Goal: Obtain resource: Download file/media

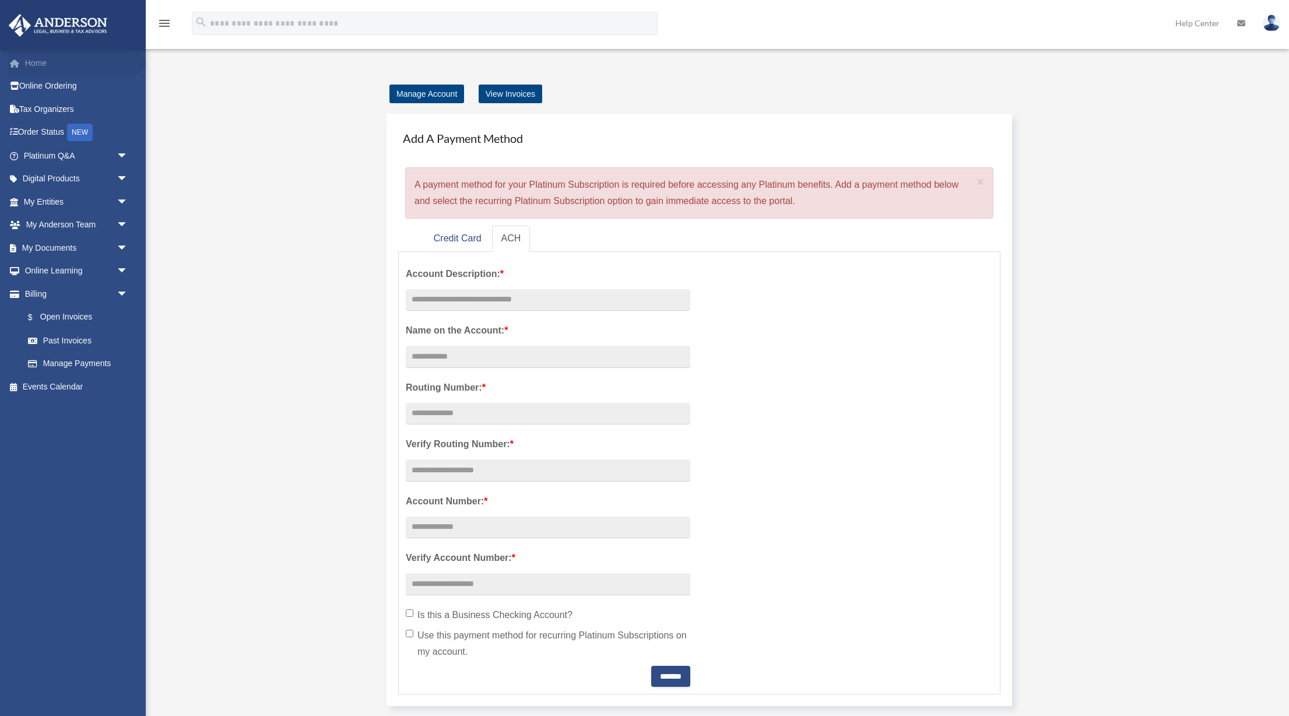
click at [49, 63] on link "Home" at bounding box center [77, 62] width 138 height 23
click at [470, 245] on link "Credit Card" at bounding box center [457, 239] width 66 height 26
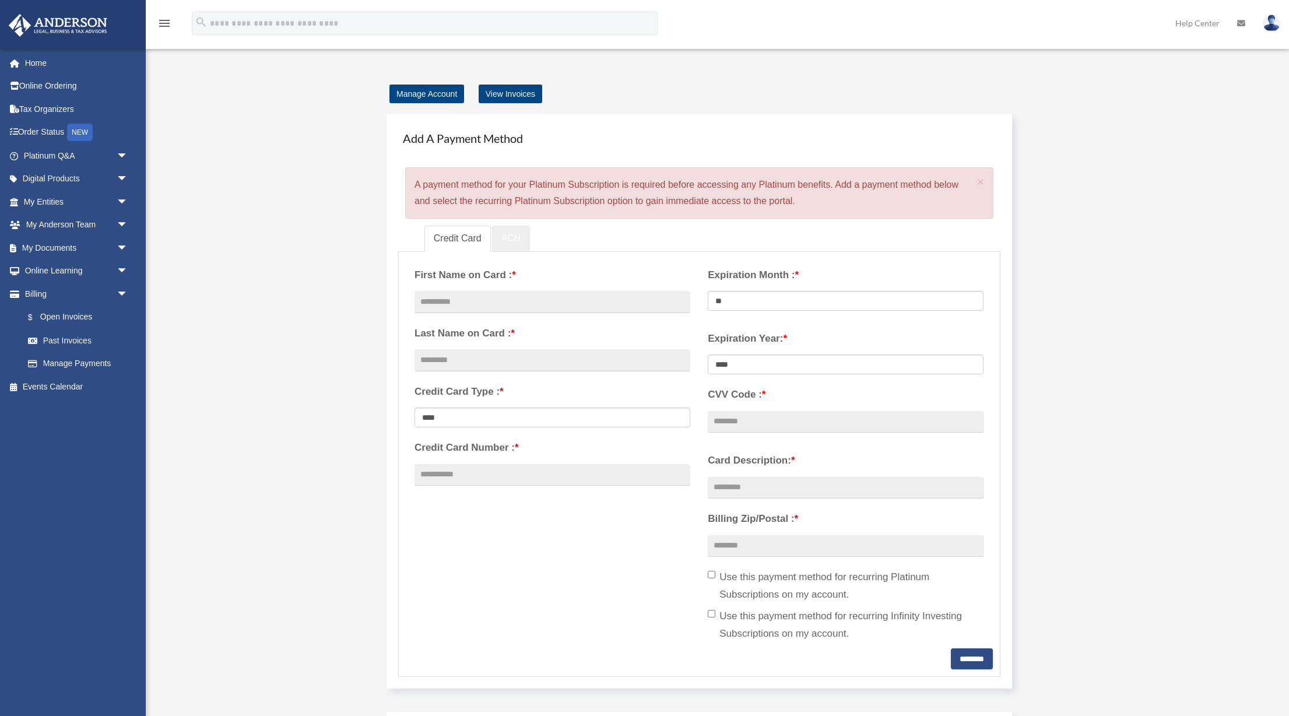
click at [521, 240] on link "ACH" at bounding box center [511, 239] width 38 height 26
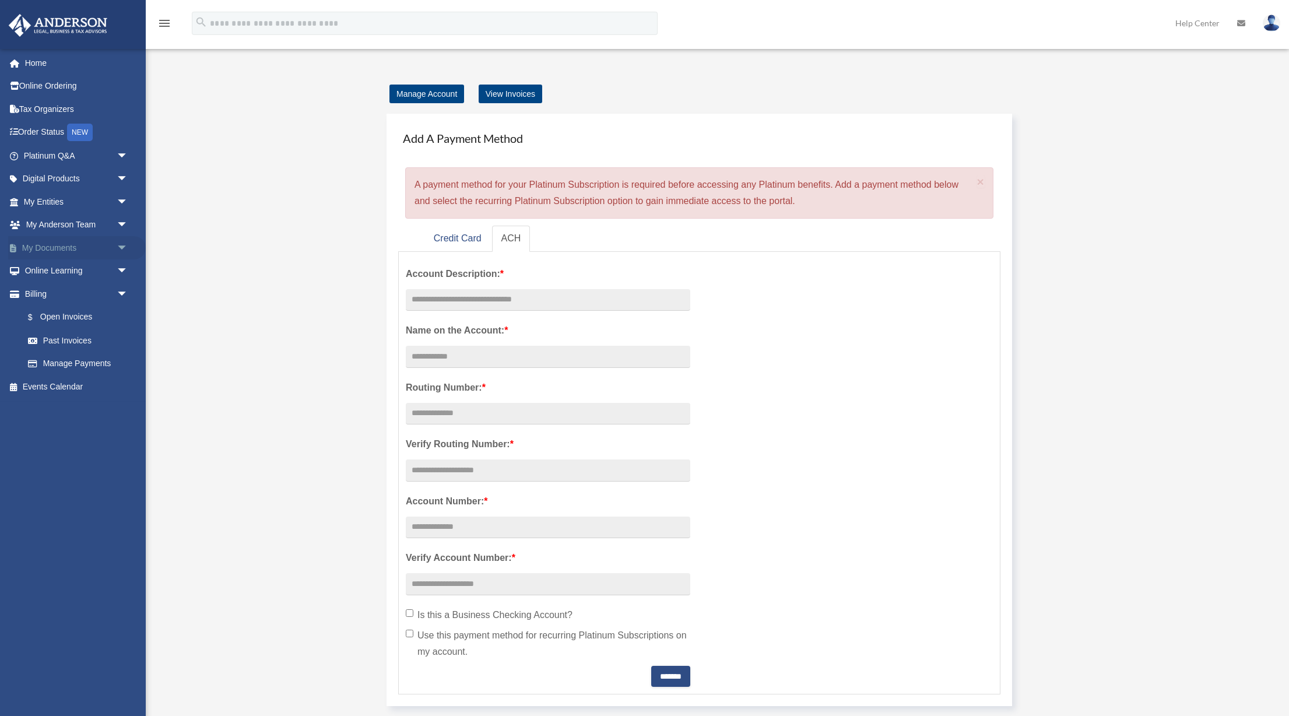
click at [52, 248] on link "My Documents arrow_drop_down" at bounding box center [77, 247] width 138 height 23
click at [55, 207] on link "My Entities arrow_drop_down" at bounding box center [77, 201] width 138 height 23
click at [127, 197] on span "arrow_drop_down" at bounding box center [128, 202] width 23 height 24
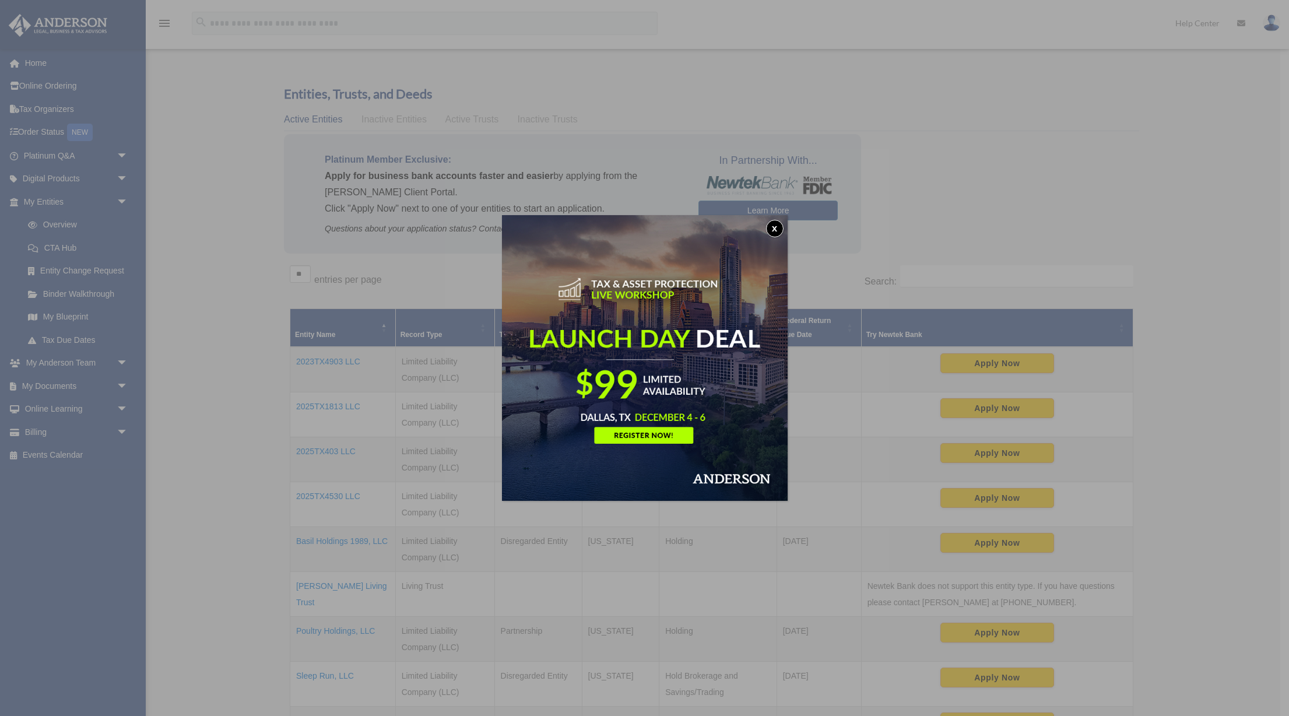
click at [772, 227] on button "x" at bounding box center [774, 228] width 17 height 17
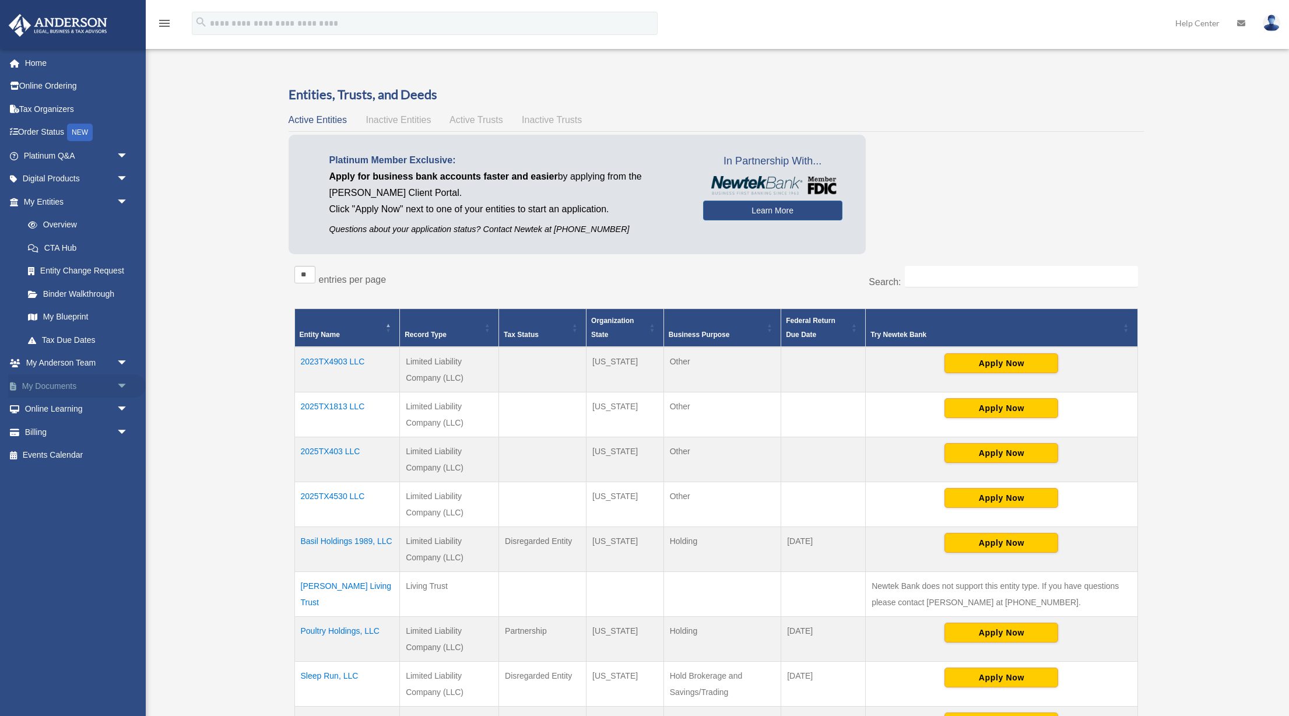
click at [121, 385] on span "arrow_drop_down" at bounding box center [128, 386] width 23 height 24
click at [82, 409] on link "Box" at bounding box center [80, 408] width 129 height 23
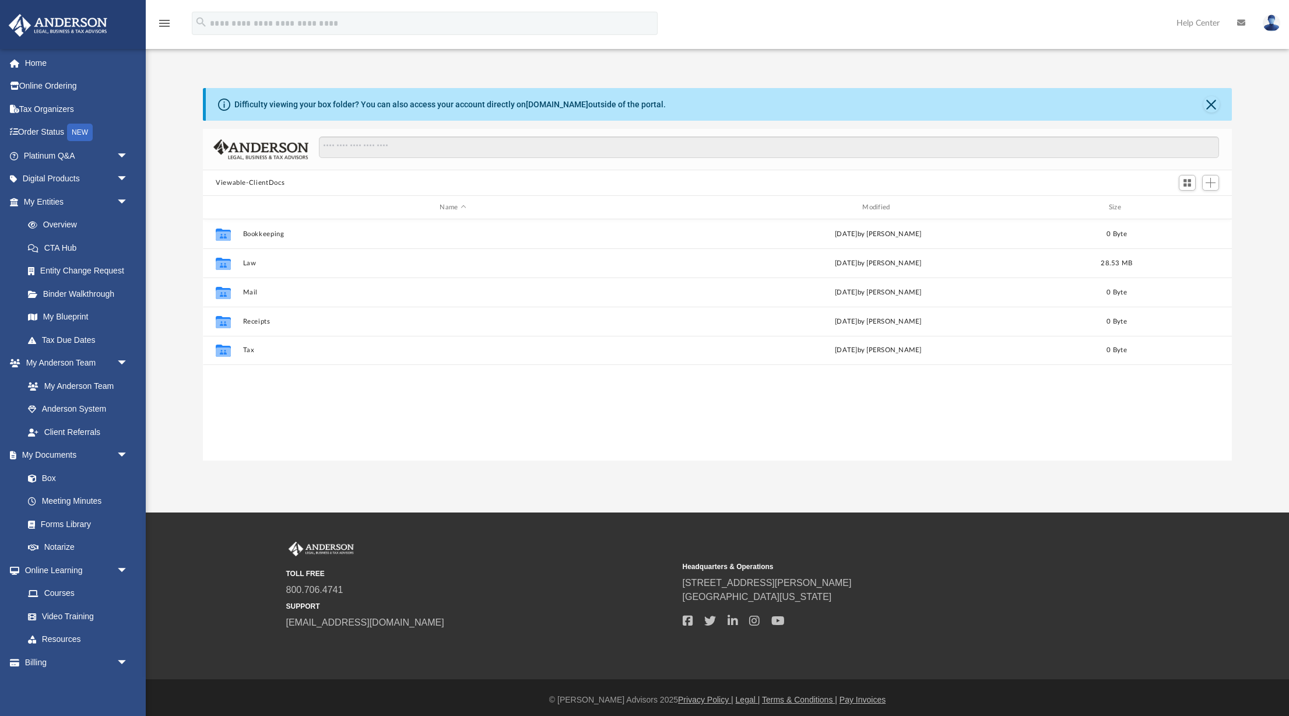
scroll to position [265, 1029]
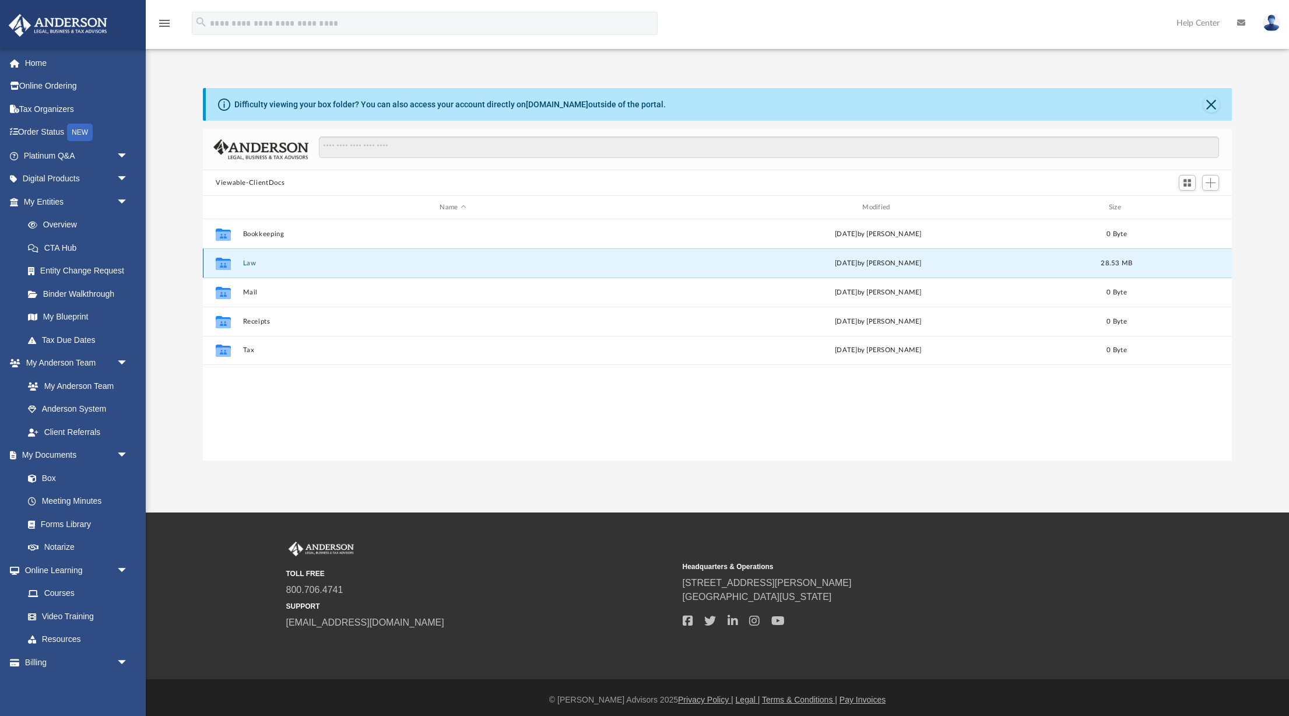
click at [248, 262] on button "Law" at bounding box center [453, 263] width 420 height 8
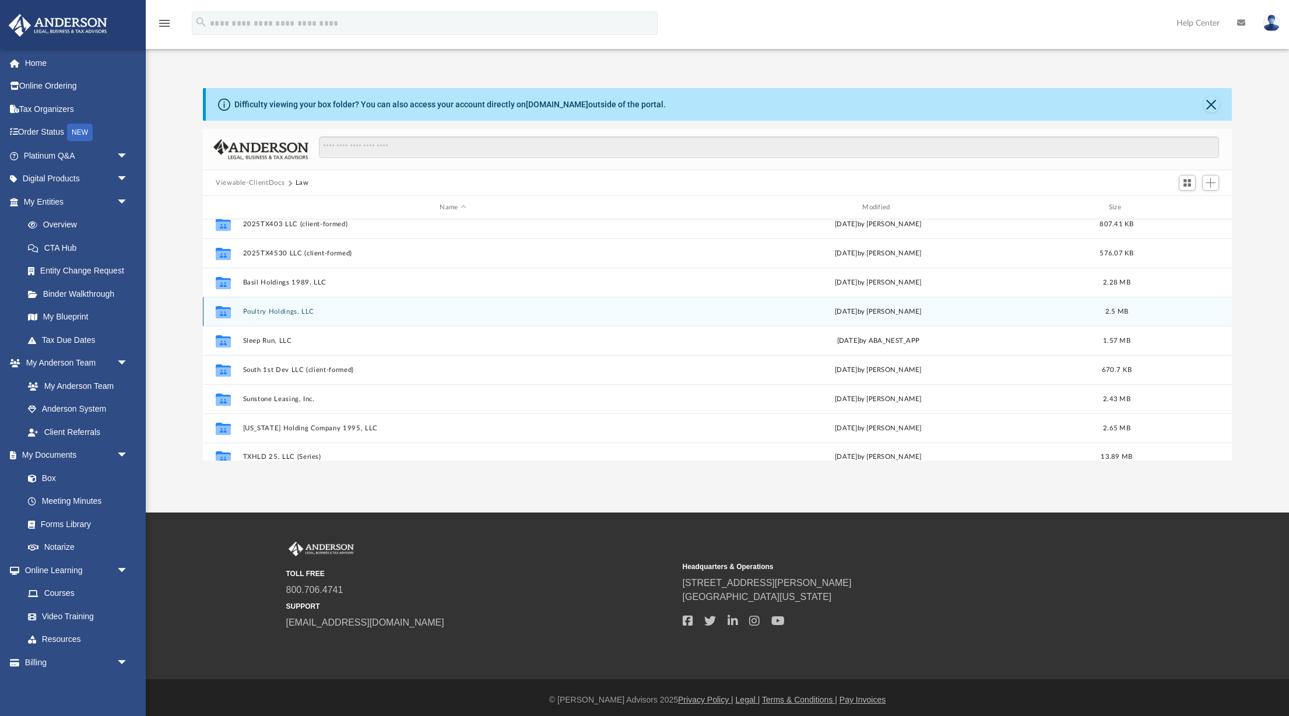
scroll to position [79, 0]
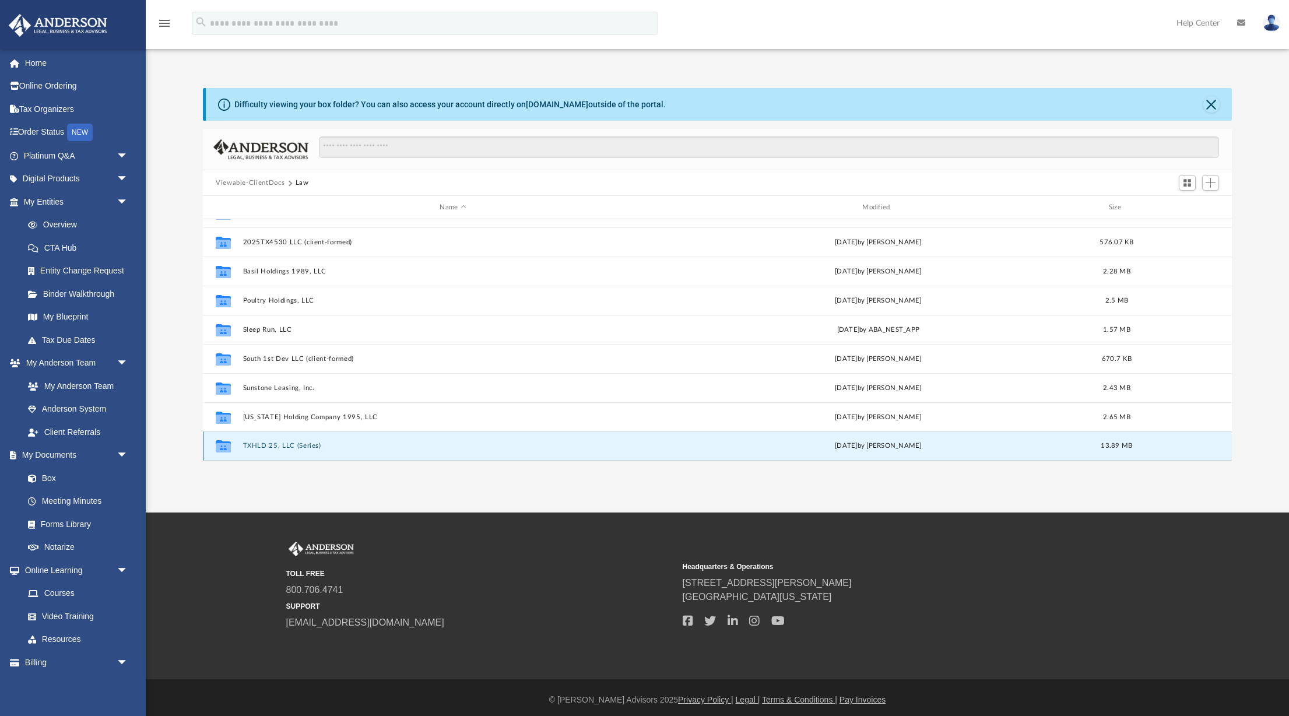
click at [306, 445] on button "TXHLD 25, LLC (Series)" at bounding box center [453, 446] width 420 height 8
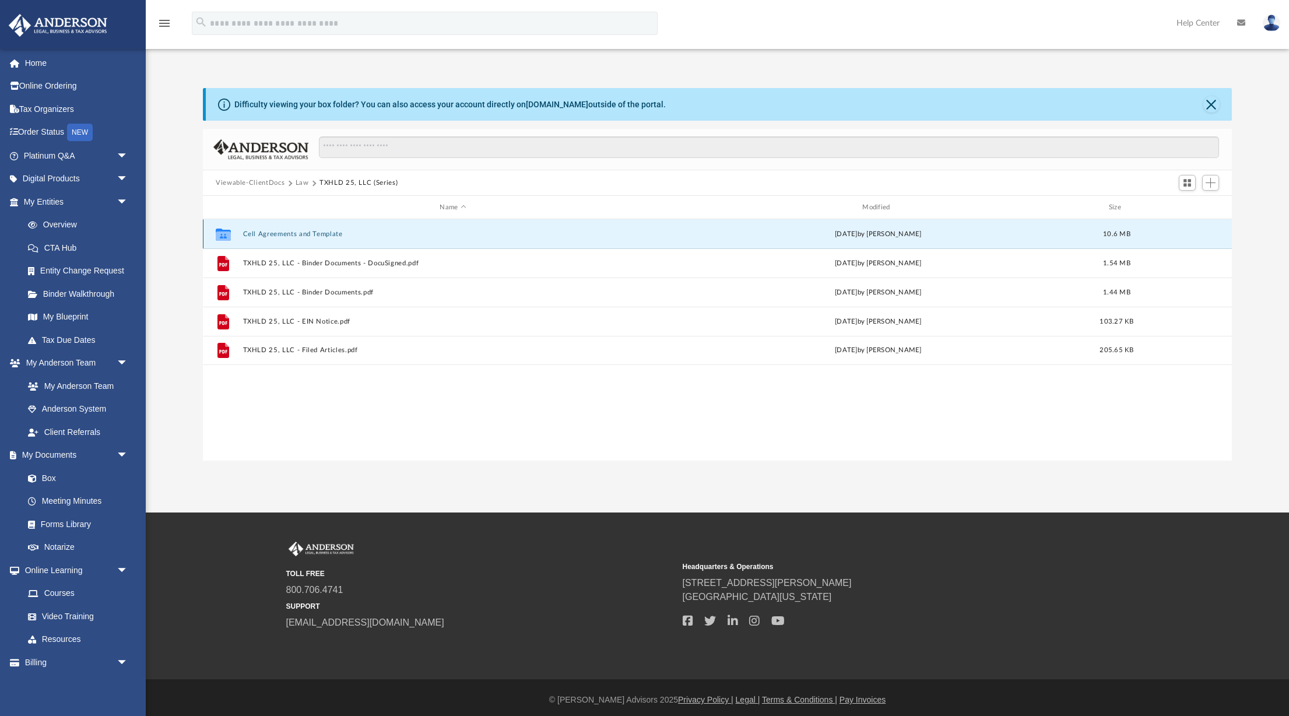
click at [311, 232] on button "Cell Agreements and Template" at bounding box center [453, 234] width 420 height 8
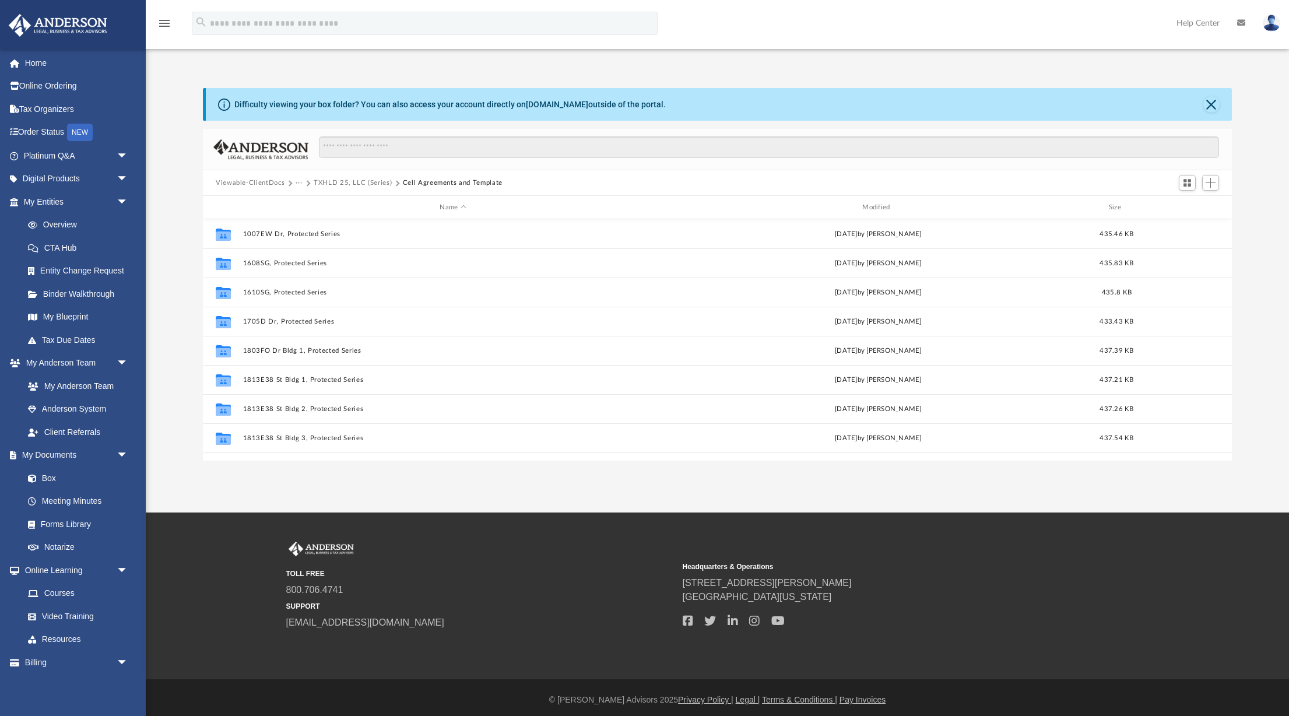
scroll to position [546, 0]
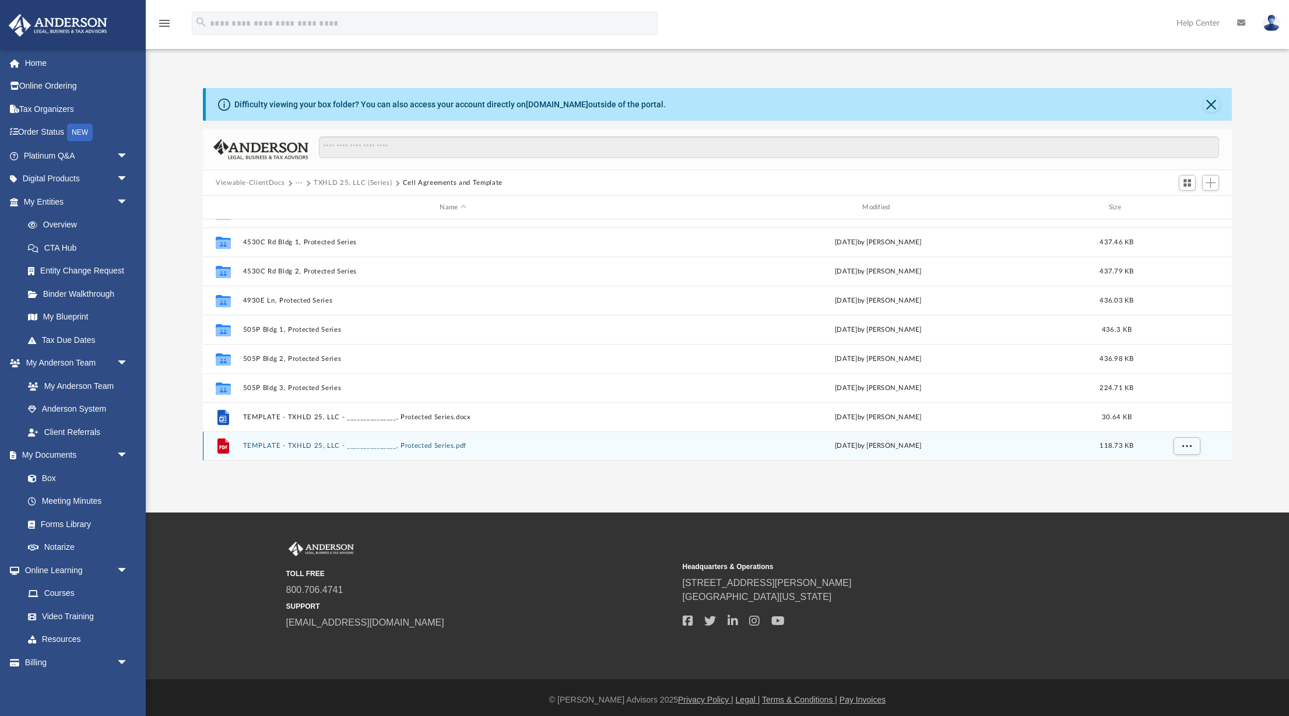
click at [311, 445] on button "TEMPLATE - TXHLD 25, LLC - _______________, Protected Series.pdf" at bounding box center [453, 446] width 420 height 8
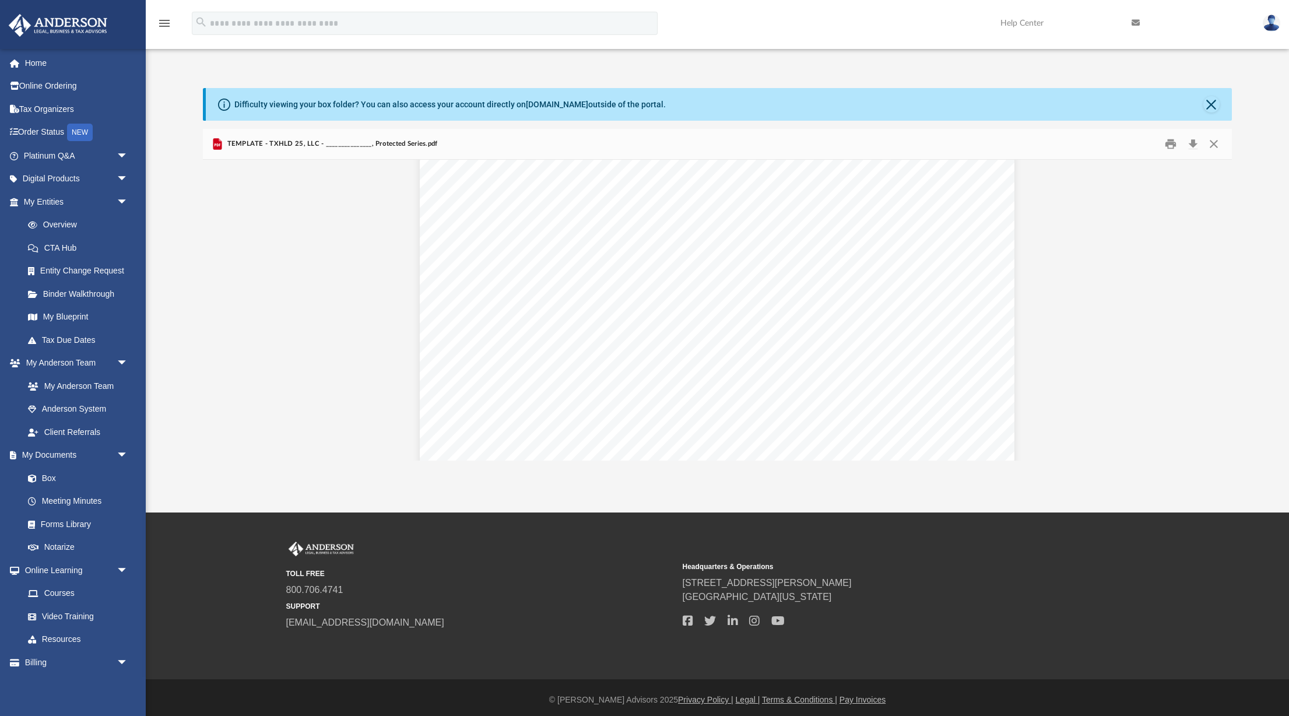
scroll to position [1273, 0]
click at [220, 315] on button "Preview" at bounding box center [216, 310] width 26 height 33
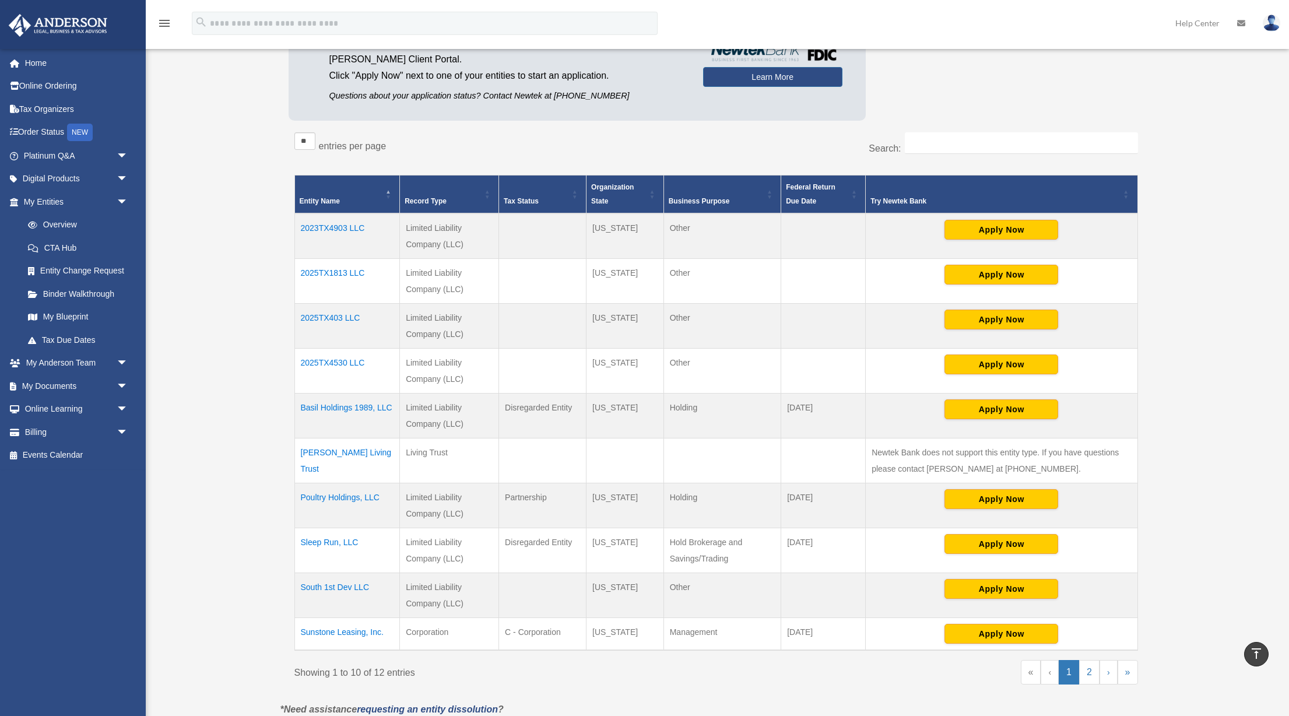
scroll to position [64, 0]
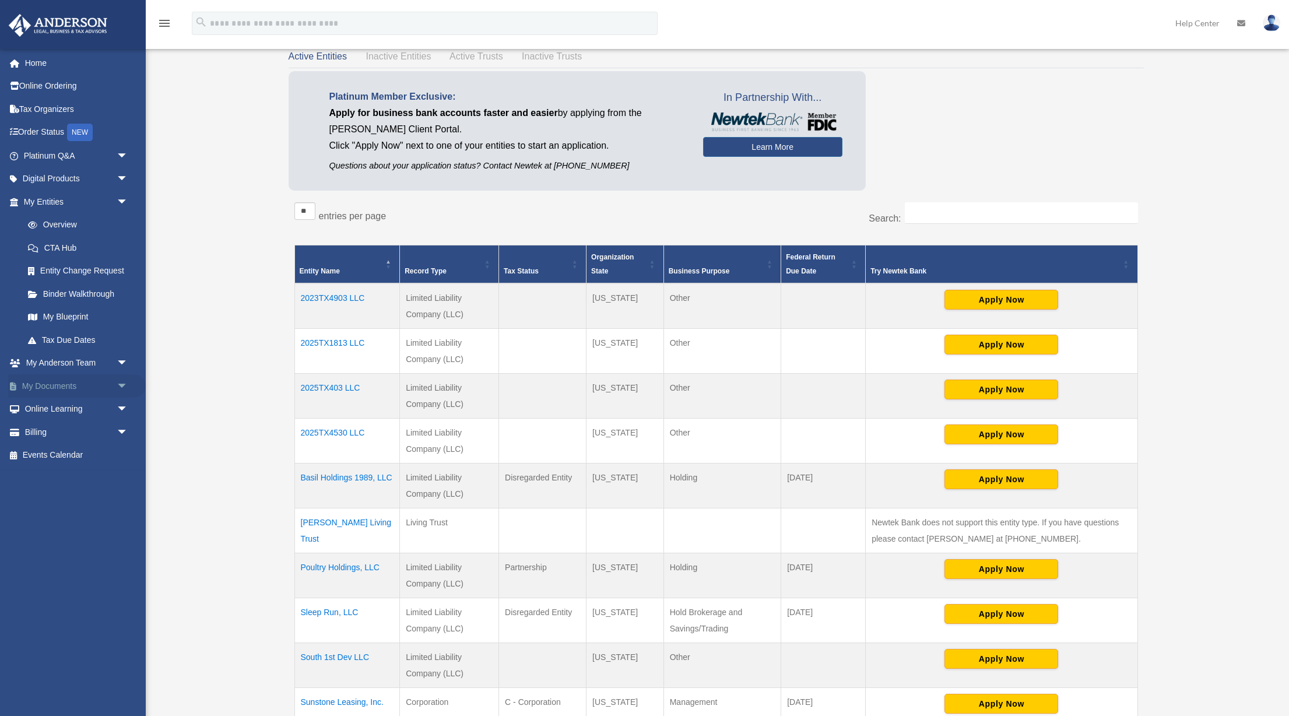
click at [79, 382] on link "My Documents arrow_drop_down" at bounding box center [77, 385] width 138 height 23
click at [119, 388] on span "arrow_drop_down" at bounding box center [128, 386] width 23 height 24
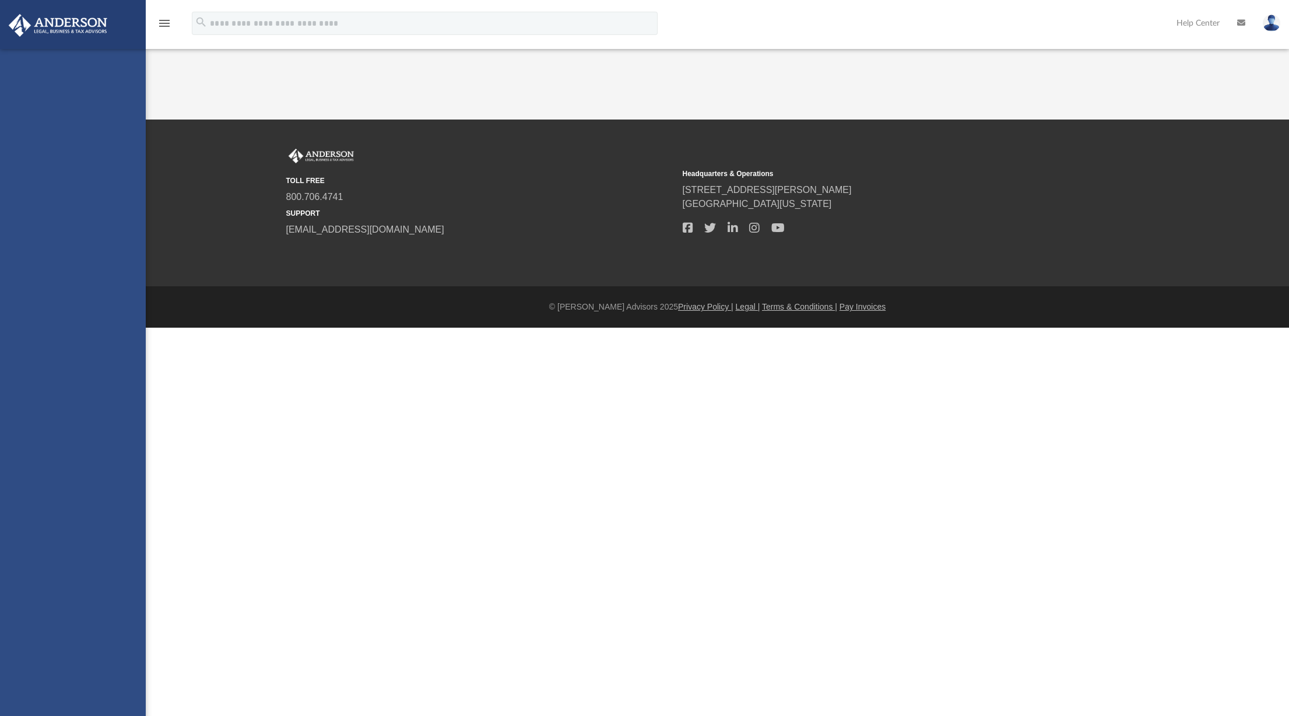
click at [77, 409] on link "Anderson System" at bounding box center [78, 409] width 124 height 23
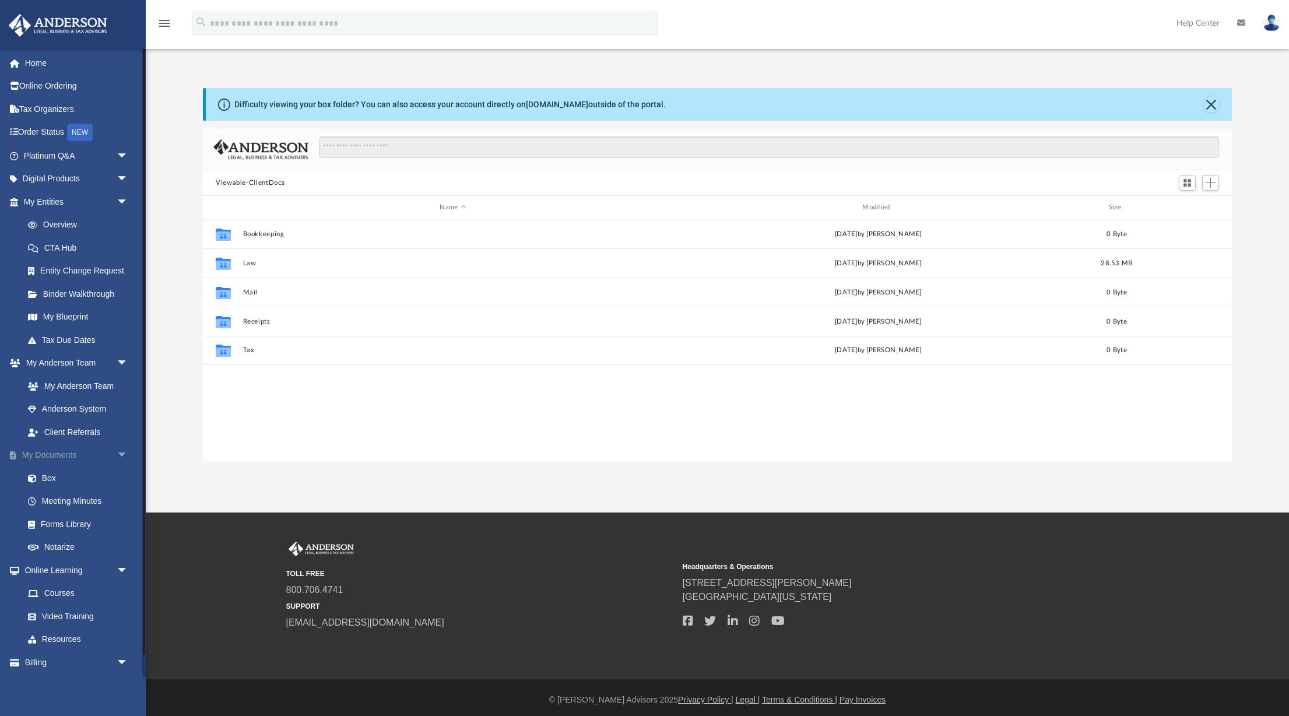
scroll to position [265, 1029]
click at [59, 482] on link "Box" at bounding box center [80, 477] width 129 height 23
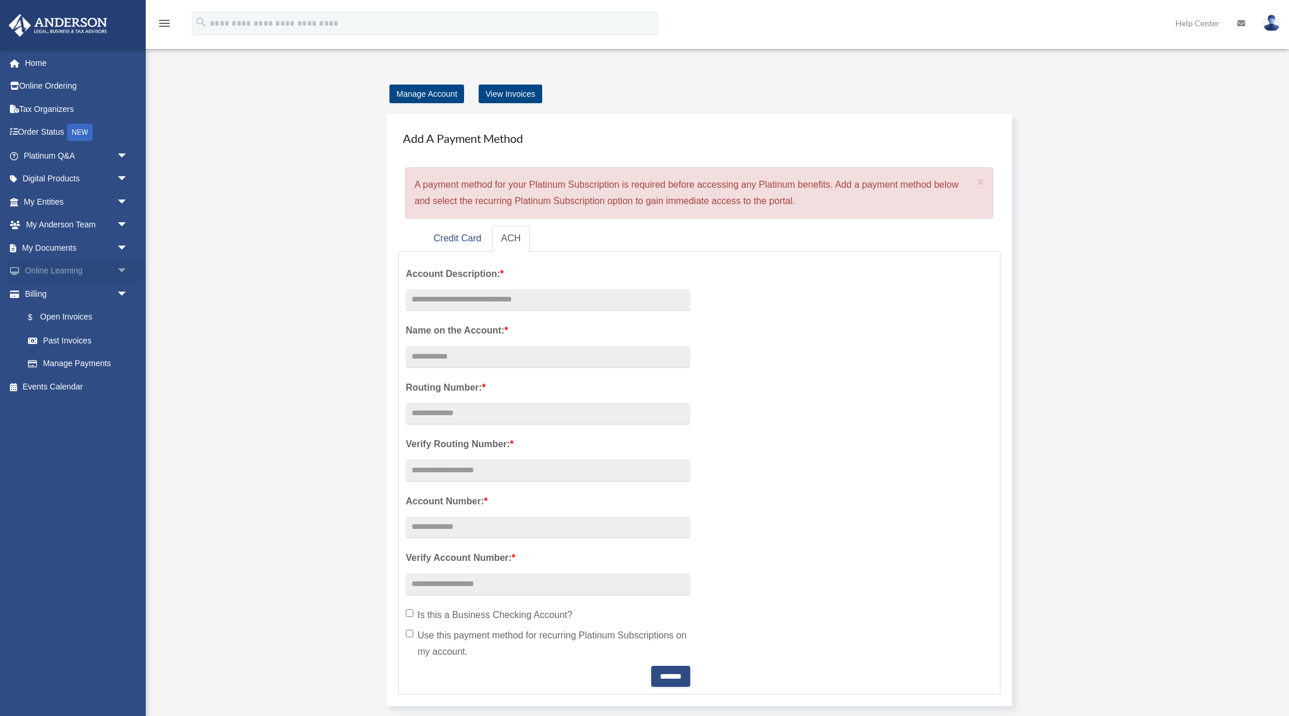
click at [58, 272] on link "Online Learning arrow_drop_down" at bounding box center [77, 270] width 138 height 23
click at [37, 244] on link "My Documents arrow_drop_down" at bounding box center [77, 247] width 138 height 23
click at [123, 248] on span "arrow_drop_down" at bounding box center [128, 248] width 23 height 24
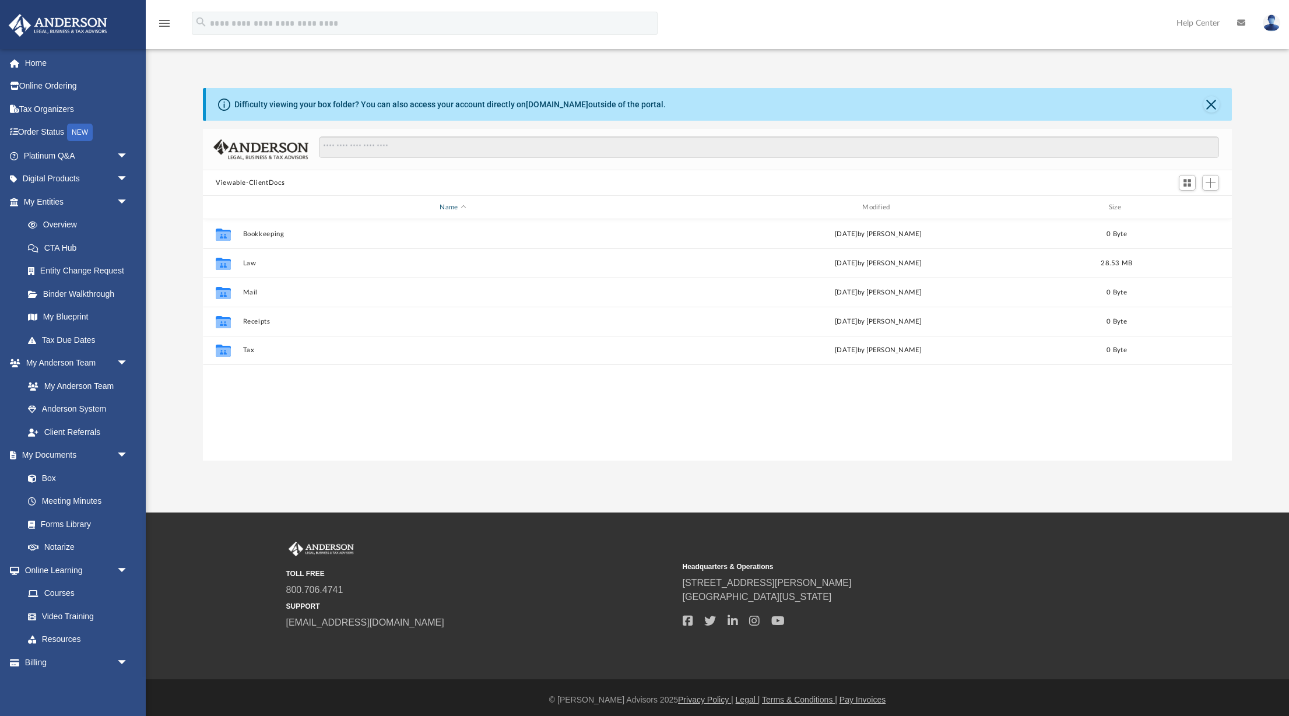
scroll to position [265, 1029]
click at [244, 262] on button "Law" at bounding box center [453, 263] width 420 height 8
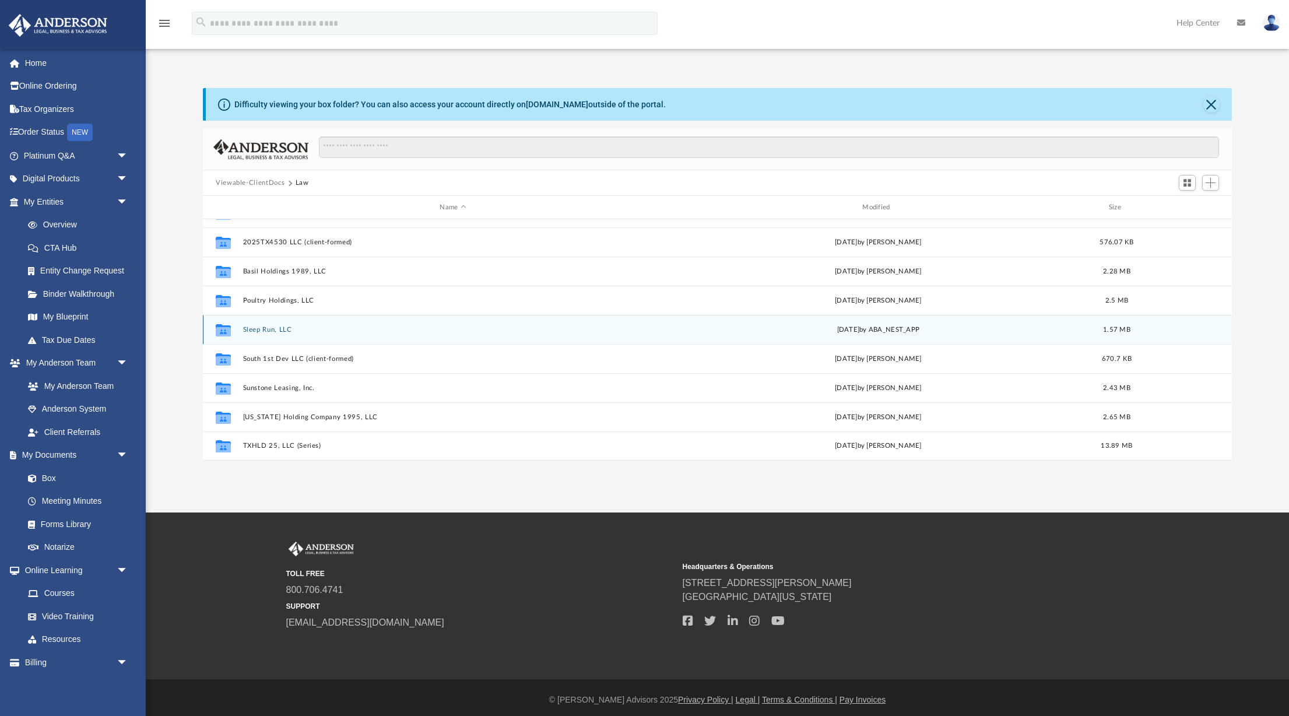
scroll to position [5, 0]
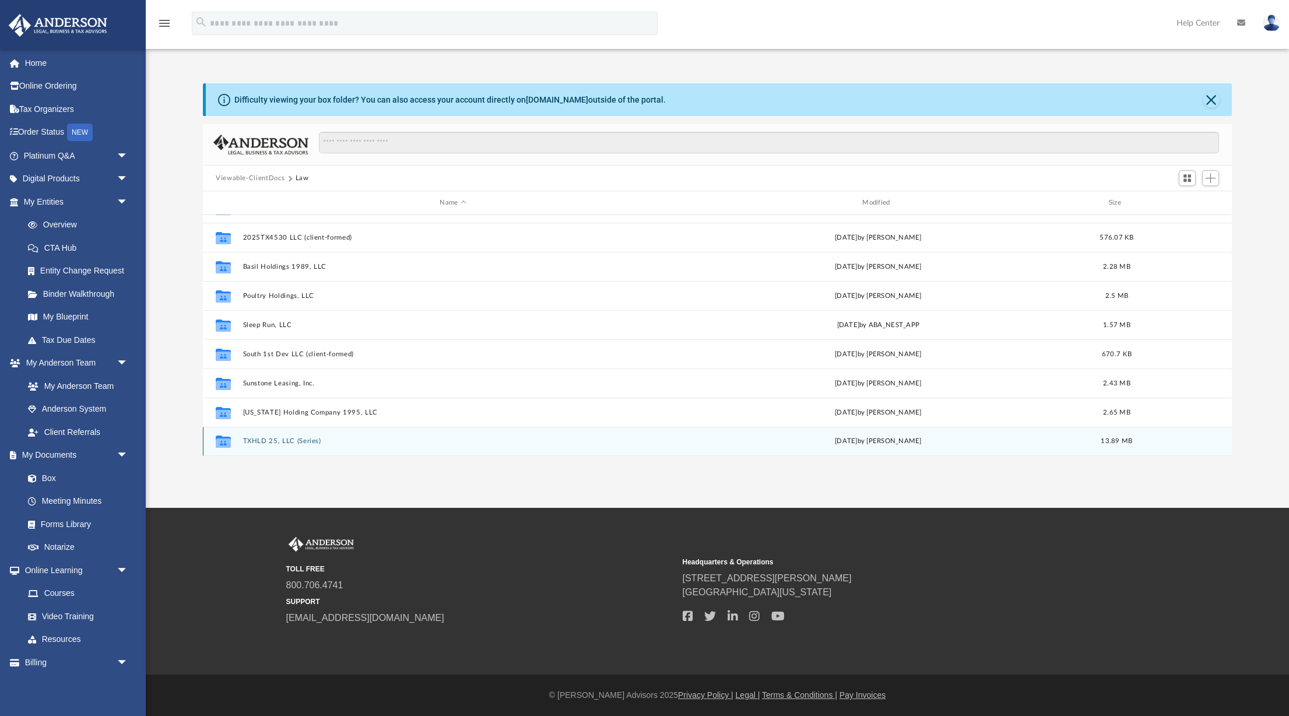
click at [309, 444] on button "TXHLD 25, LLC (Series)" at bounding box center [453, 441] width 420 height 8
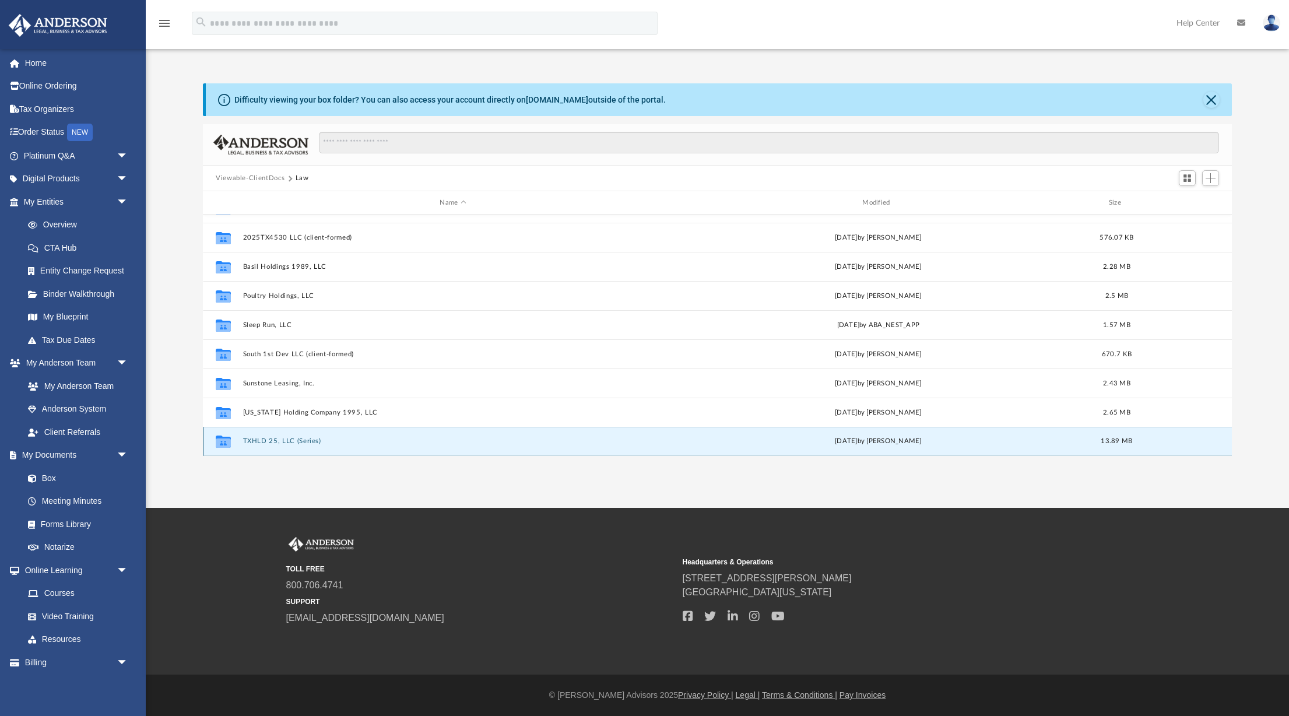
click at [309, 444] on button "TXHLD 25, LLC (Series)" at bounding box center [453, 441] width 420 height 8
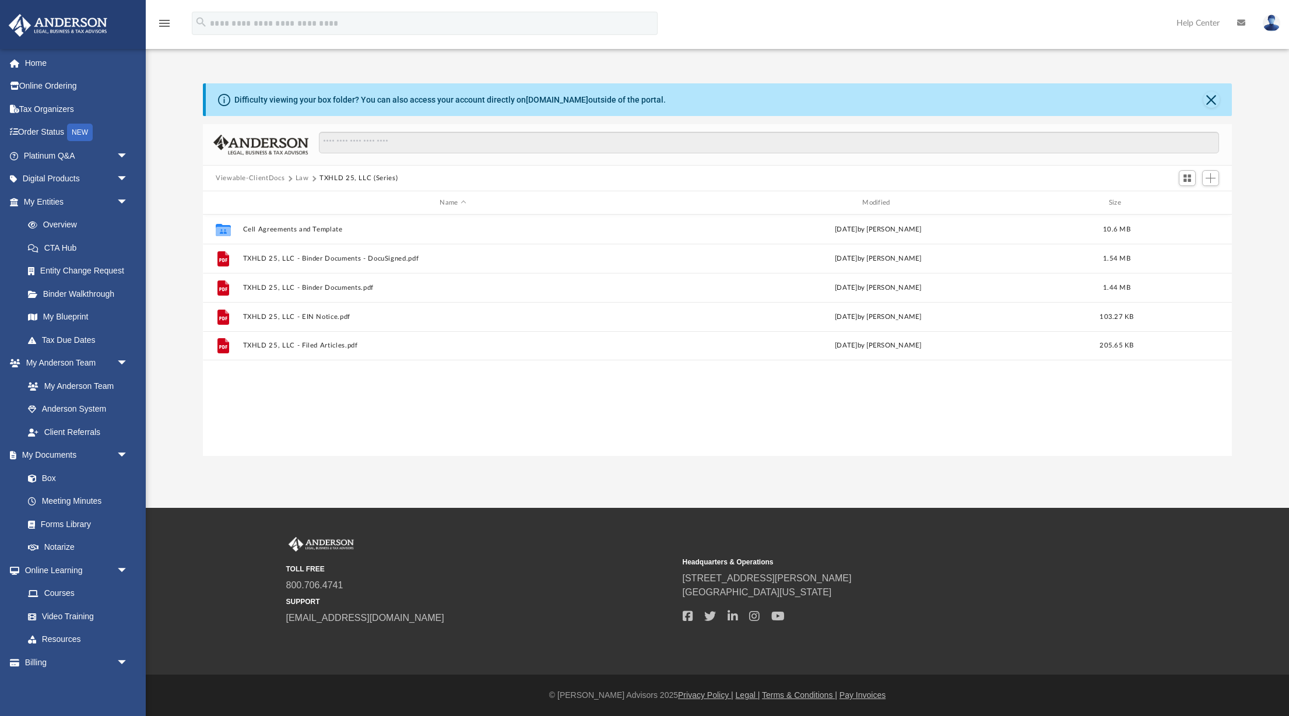
scroll to position [0, 0]
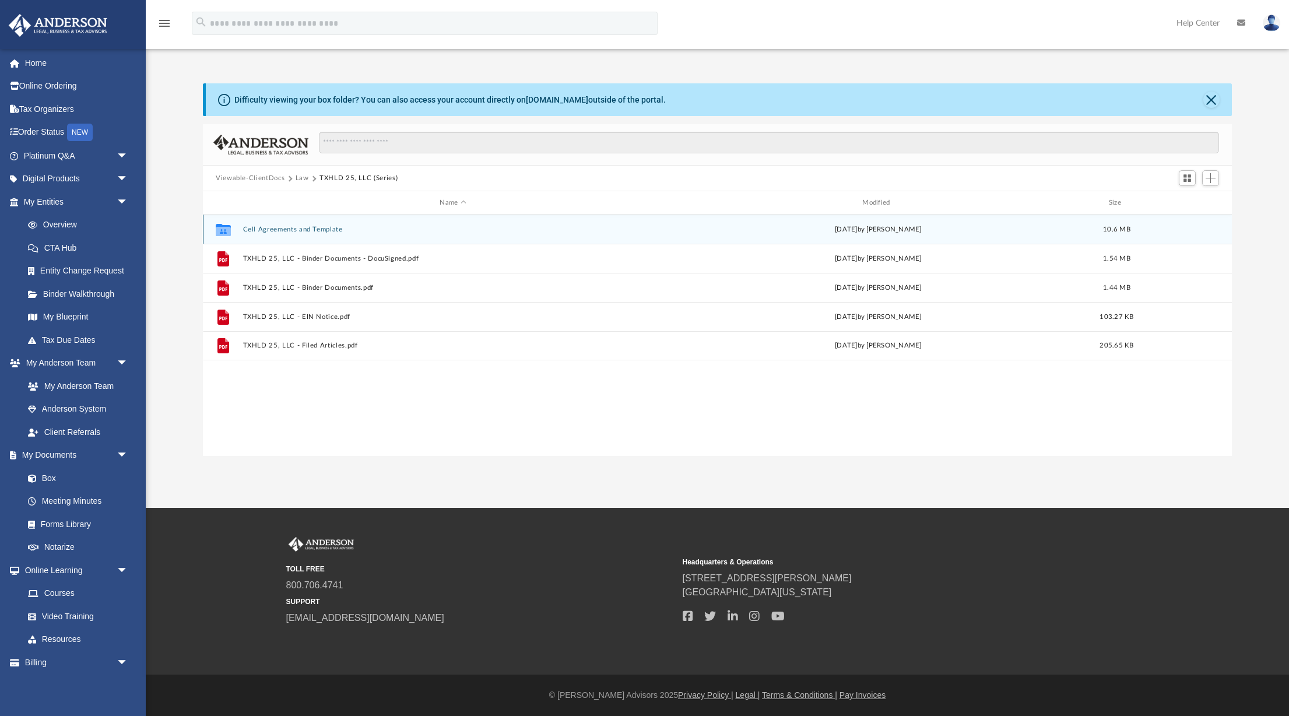
click at [333, 231] on button "Cell Agreements and Template" at bounding box center [453, 230] width 420 height 8
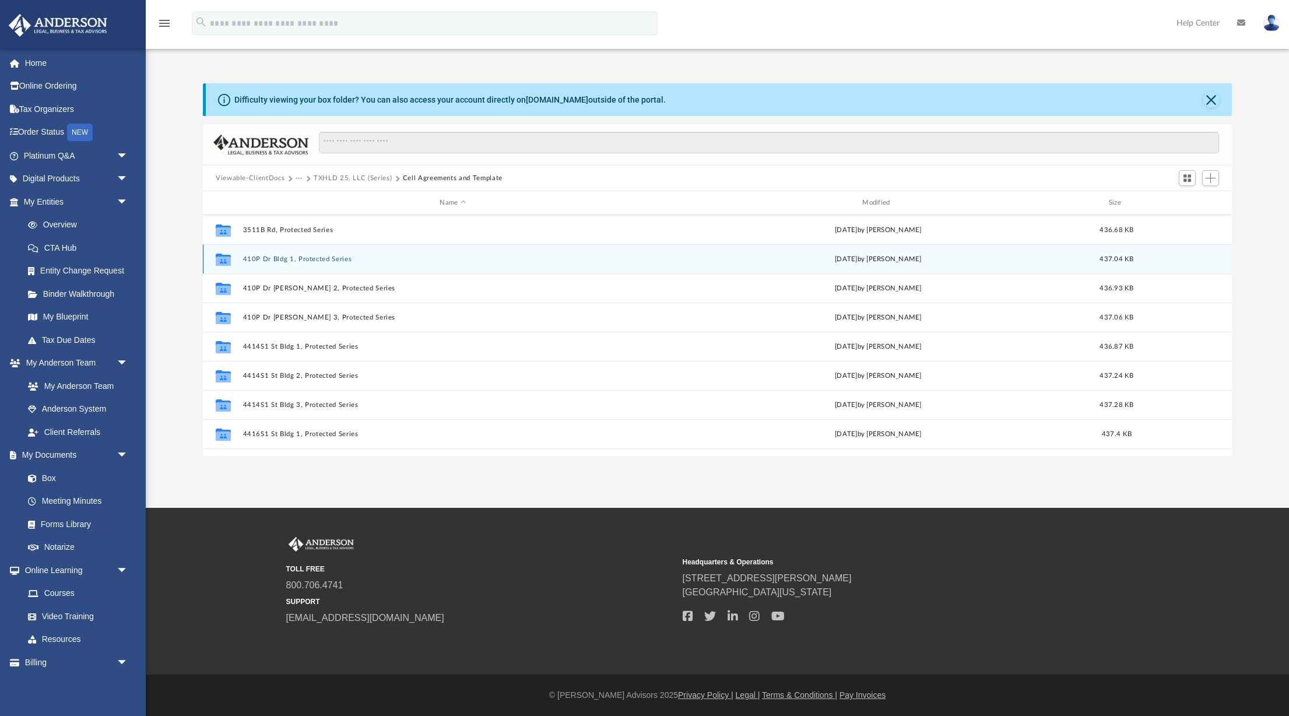
scroll to position [259, 0]
click at [322, 264] on button "410P Dr Bldg 1, Protected Series" at bounding box center [453, 262] width 420 height 8
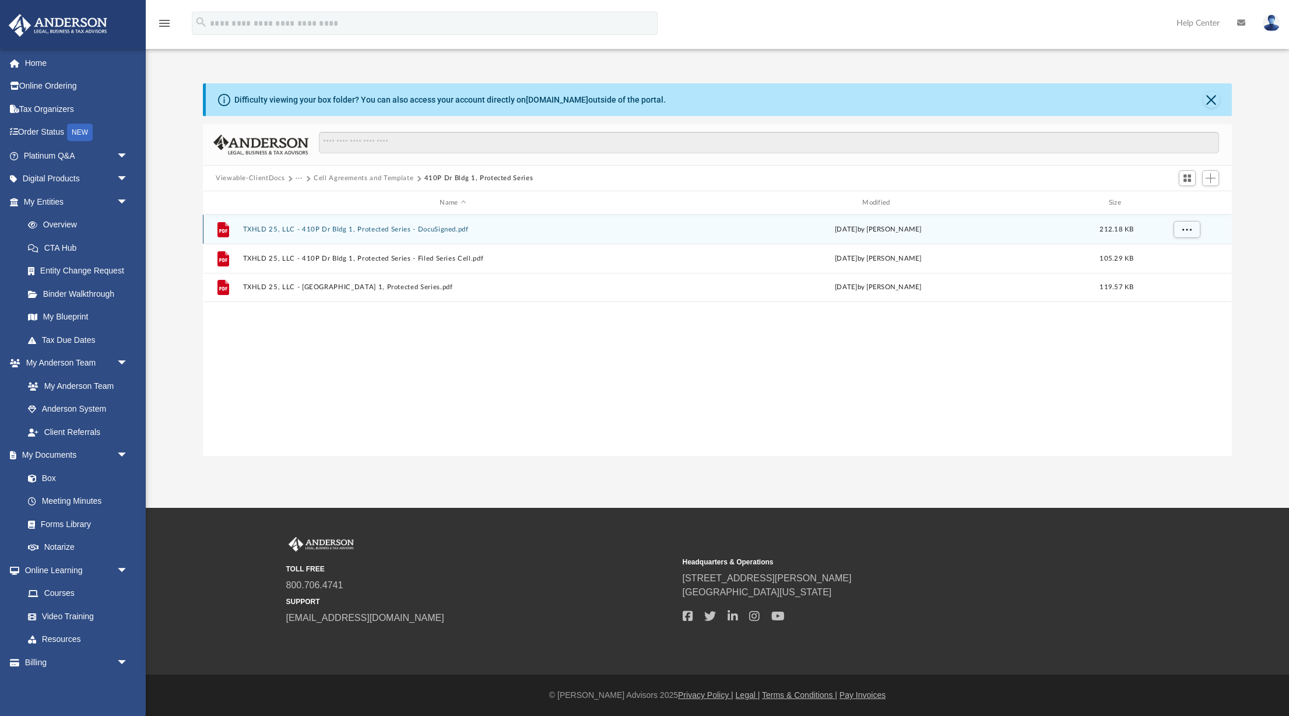
scroll to position [0, 0]
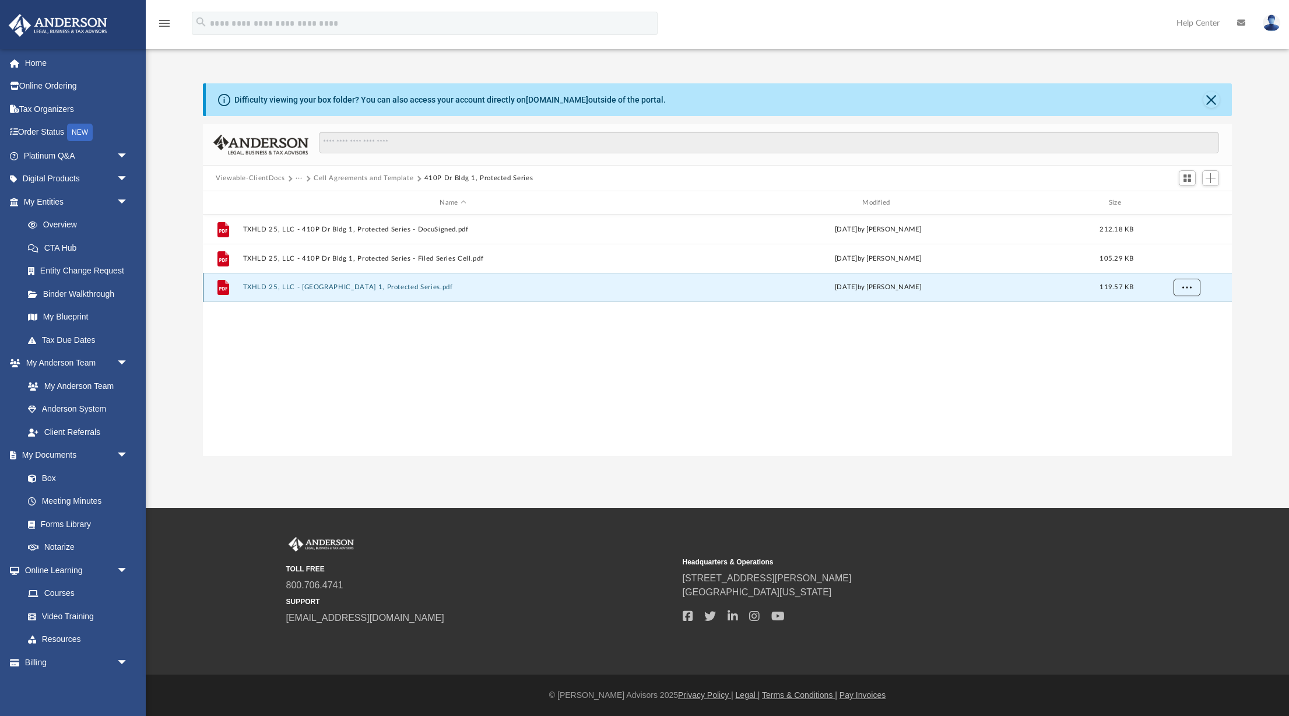
click at [1177, 284] on button "More options" at bounding box center [1186, 287] width 27 height 17
click at [1173, 334] on li "Download" at bounding box center [1176, 329] width 34 height 12
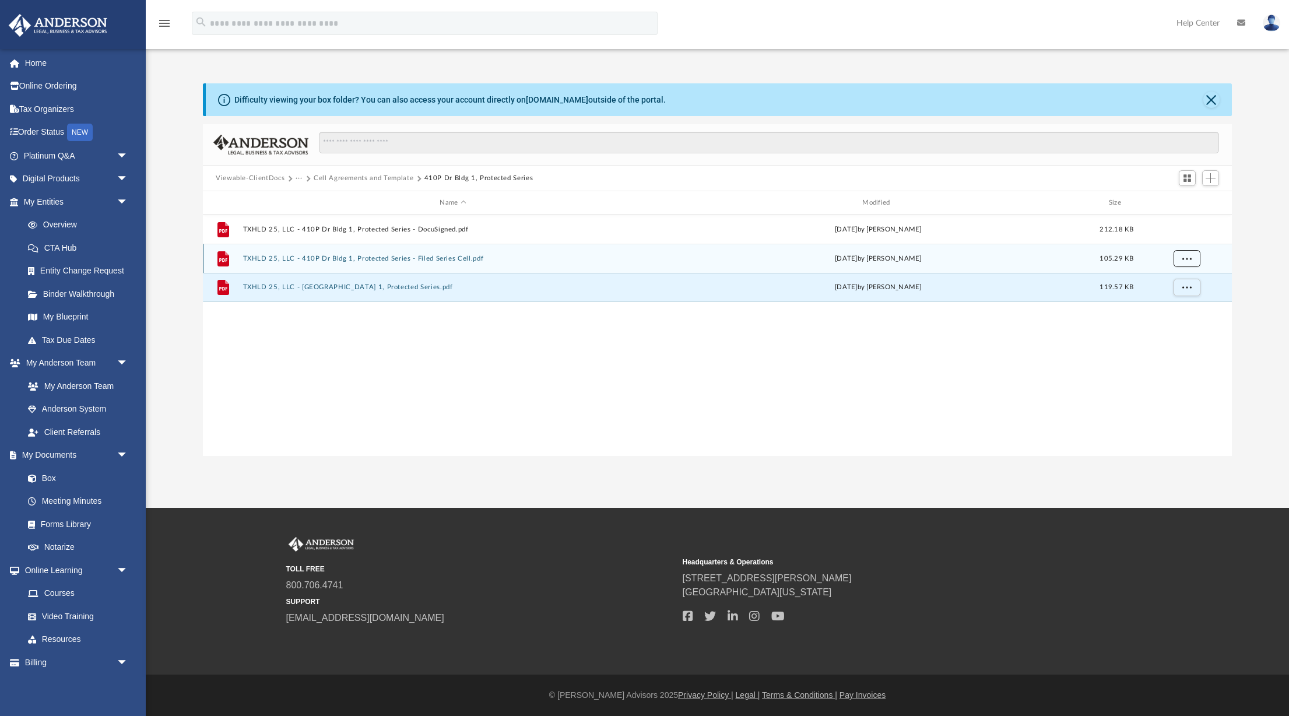
click at [1191, 260] on button "More options" at bounding box center [1186, 258] width 27 height 17
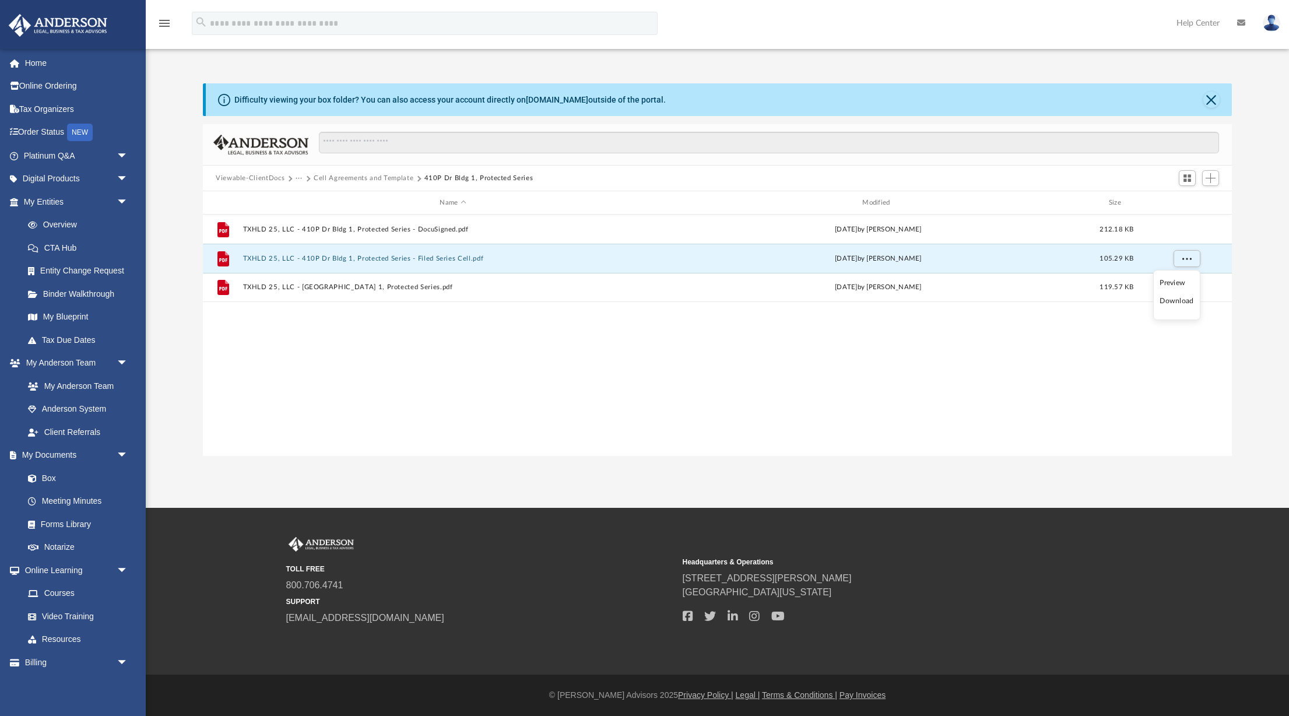
click at [1174, 300] on li "Download" at bounding box center [1176, 301] width 34 height 12
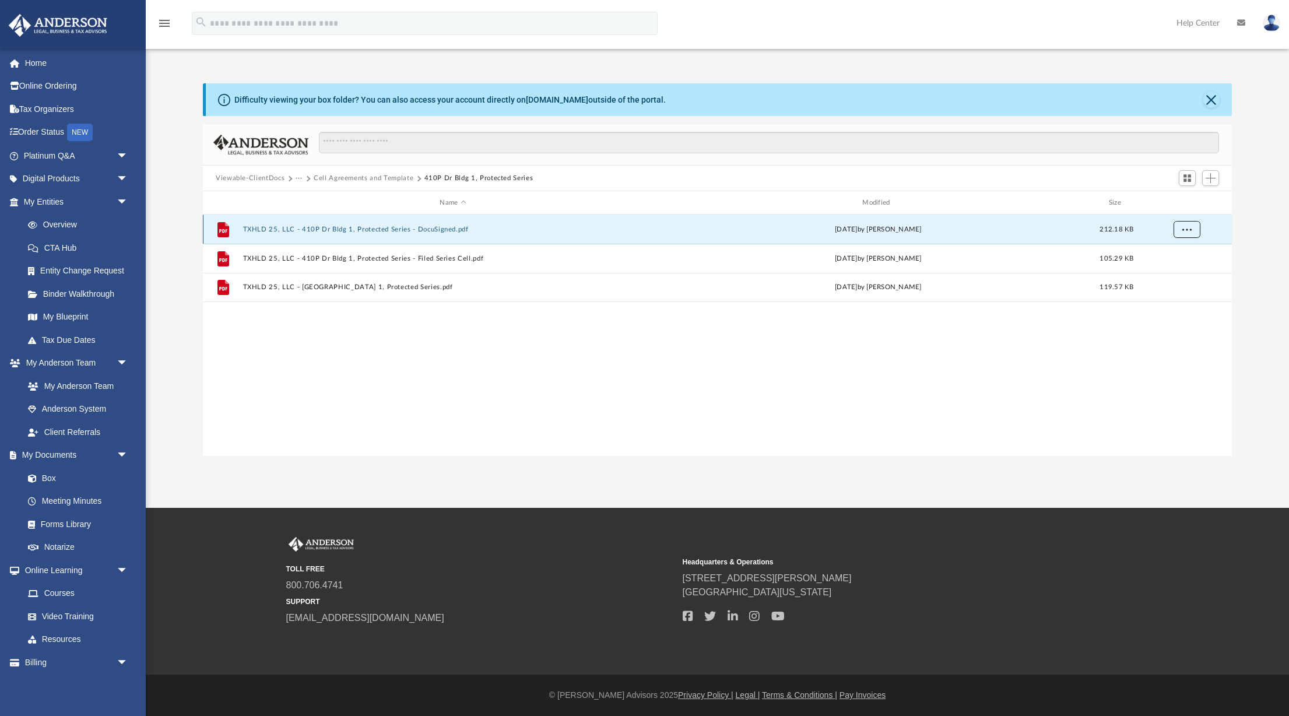
click at [1187, 233] on button "More options" at bounding box center [1186, 229] width 27 height 17
click at [1174, 270] on li "Download" at bounding box center [1176, 272] width 34 height 12
click at [406, 181] on button "Cell Agreements and Template" at bounding box center [364, 178] width 100 height 10
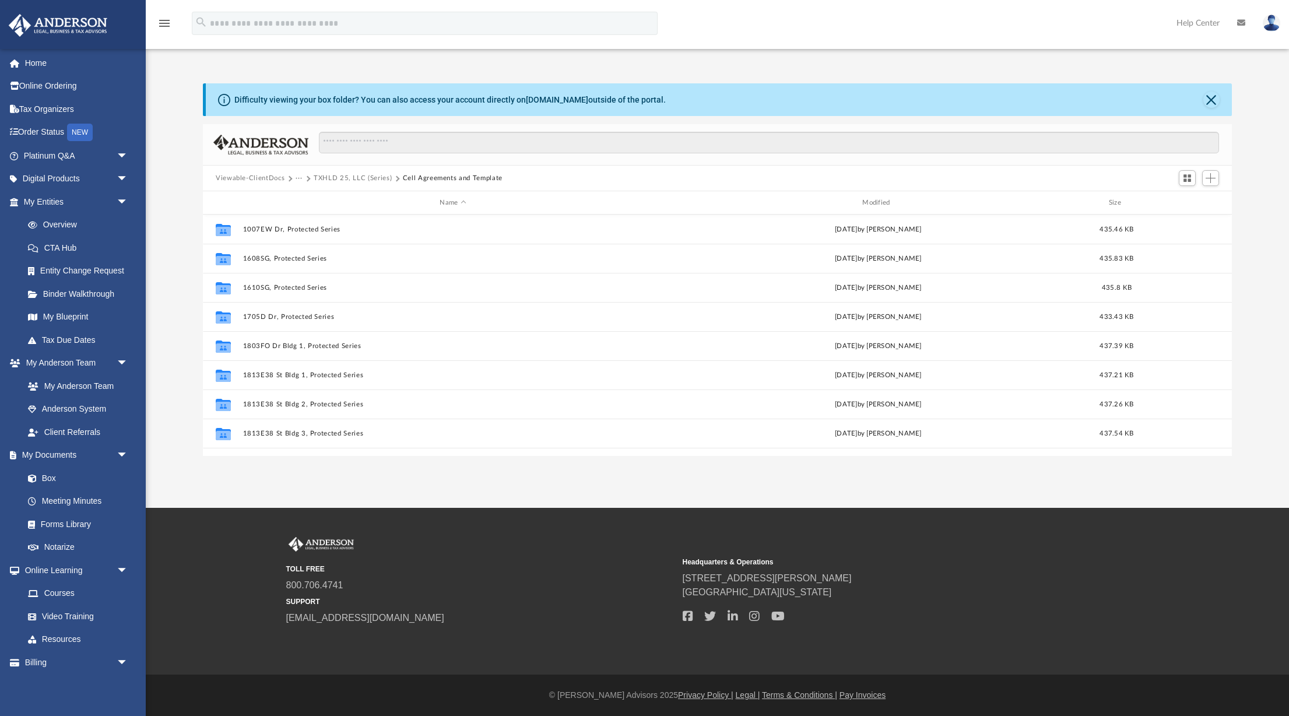
click at [373, 178] on button "TXHLD 25, LLC (Series)" at bounding box center [353, 178] width 78 height 10
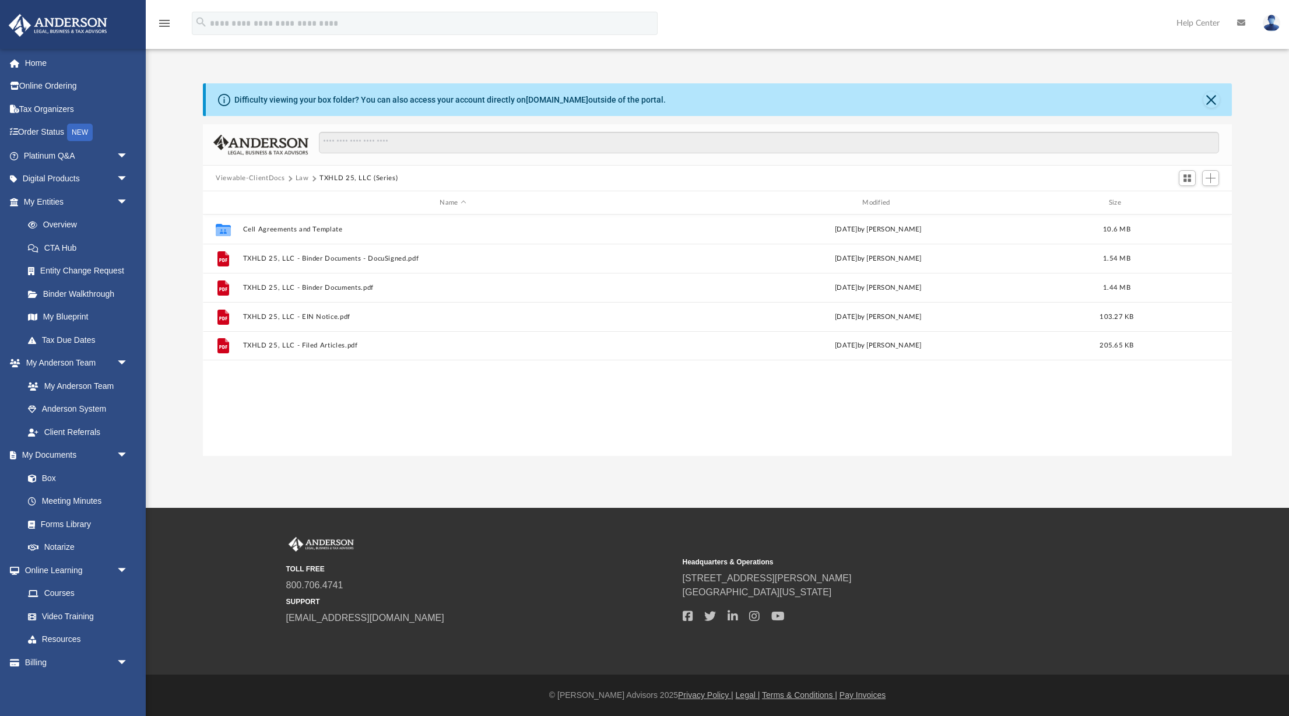
click at [304, 180] on button "Law" at bounding box center [301, 178] width 13 height 10
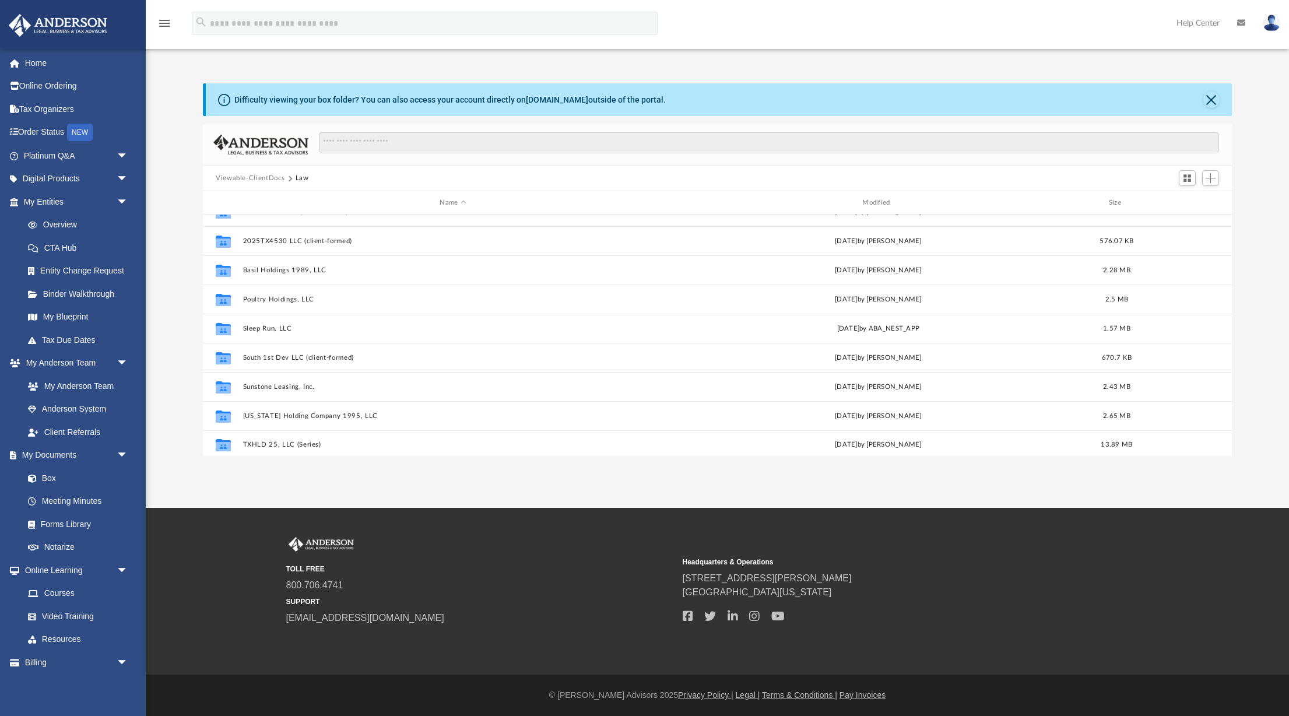
scroll to position [79, 0]
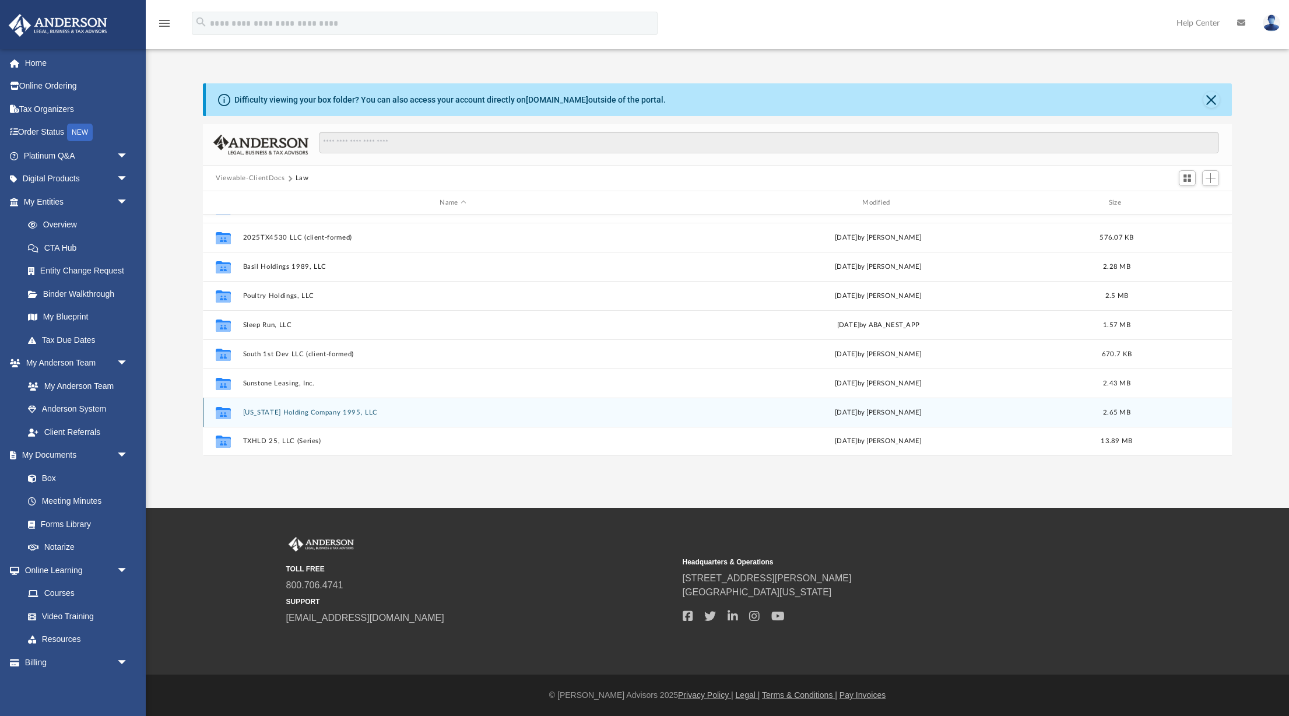
click at [293, 410] on button "[US_STATE] Holding Company 1995, LLC" at bounding box center [453, 413] width 420 height 8
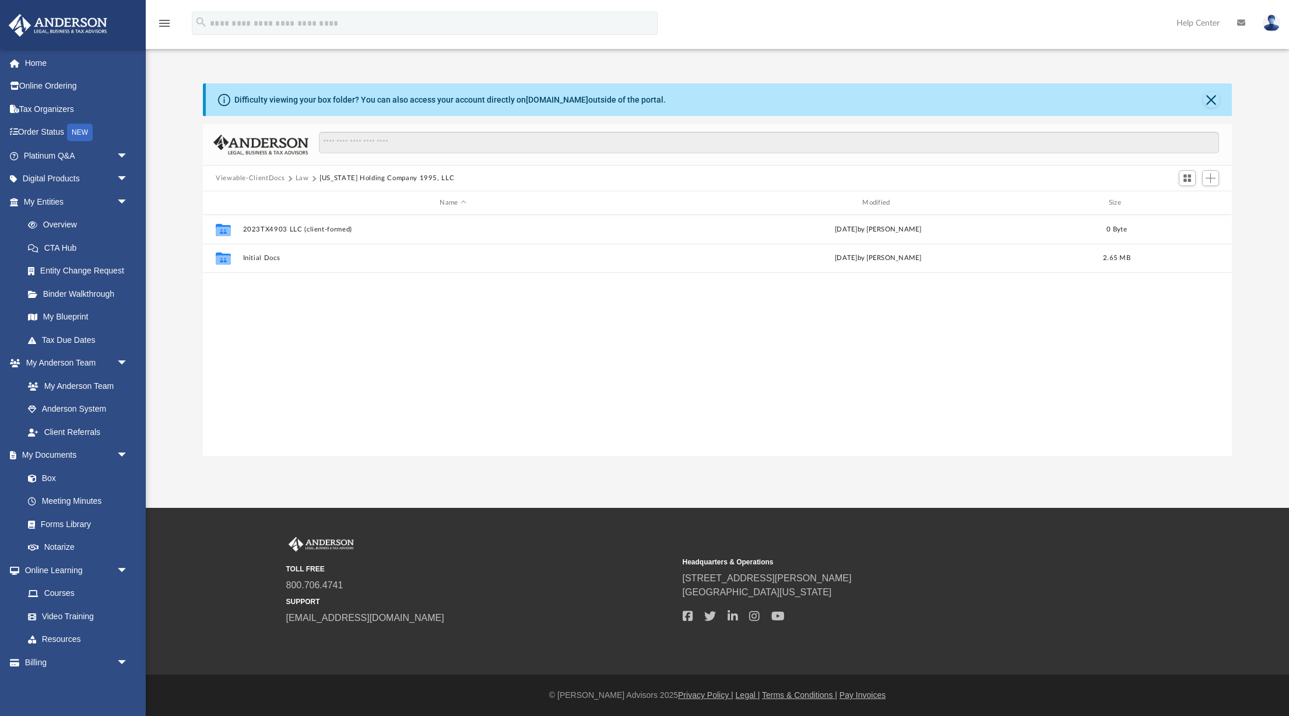
scroll to position [0, 0]
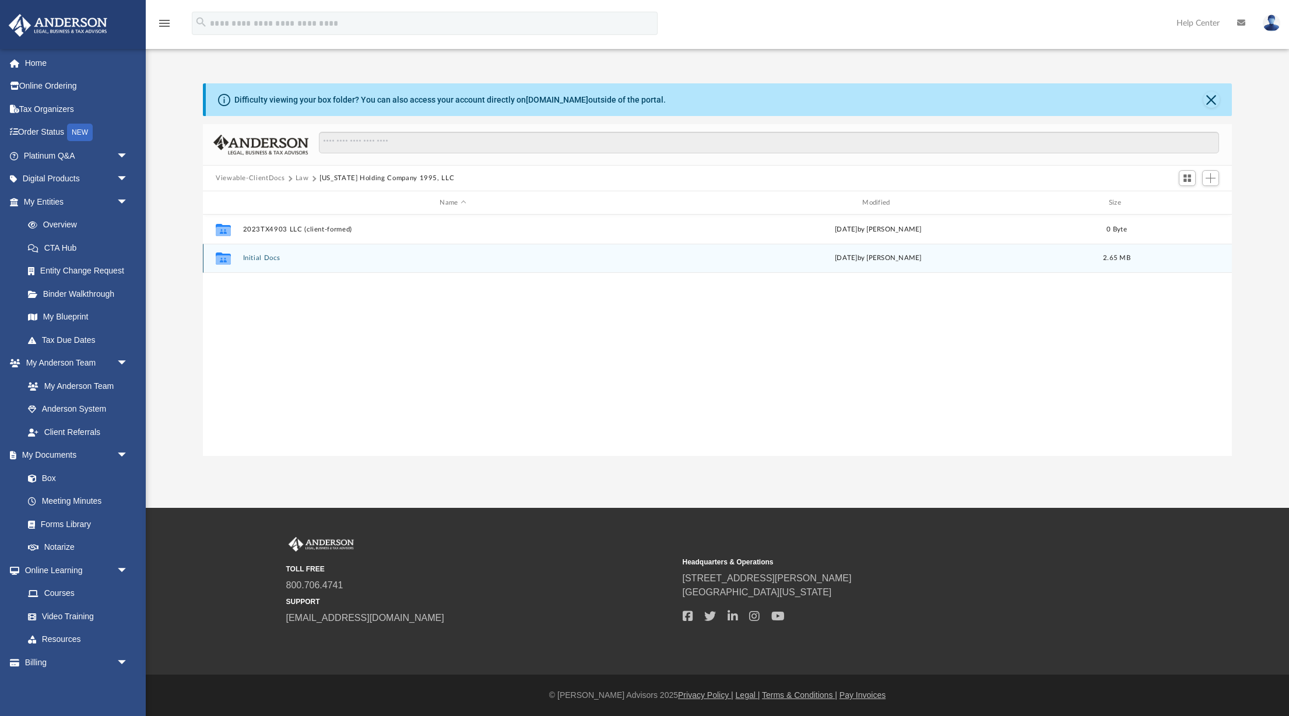
click at [259, 256] on button "Initial Docs" at bounding box center [453, 258] width 420 height 8
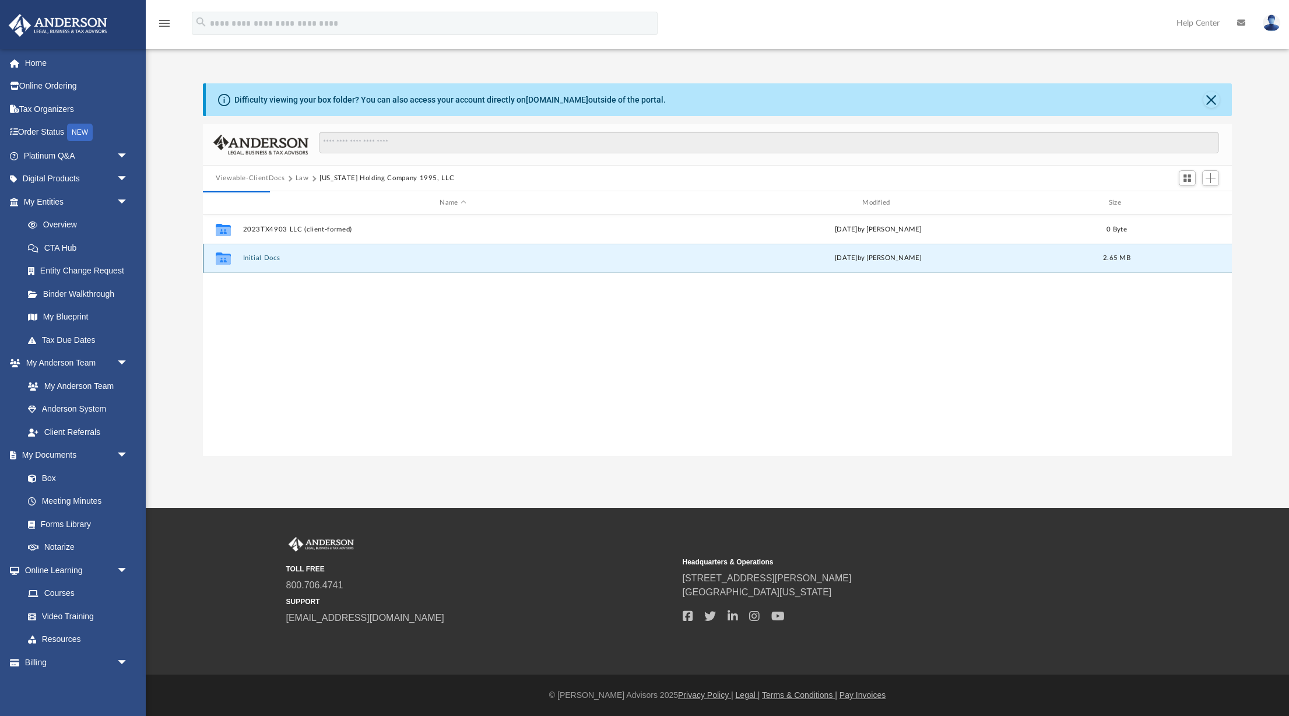
click at [256, 258] on button "Initial Docs" at bounding box center [453, 258] width 420 height 8
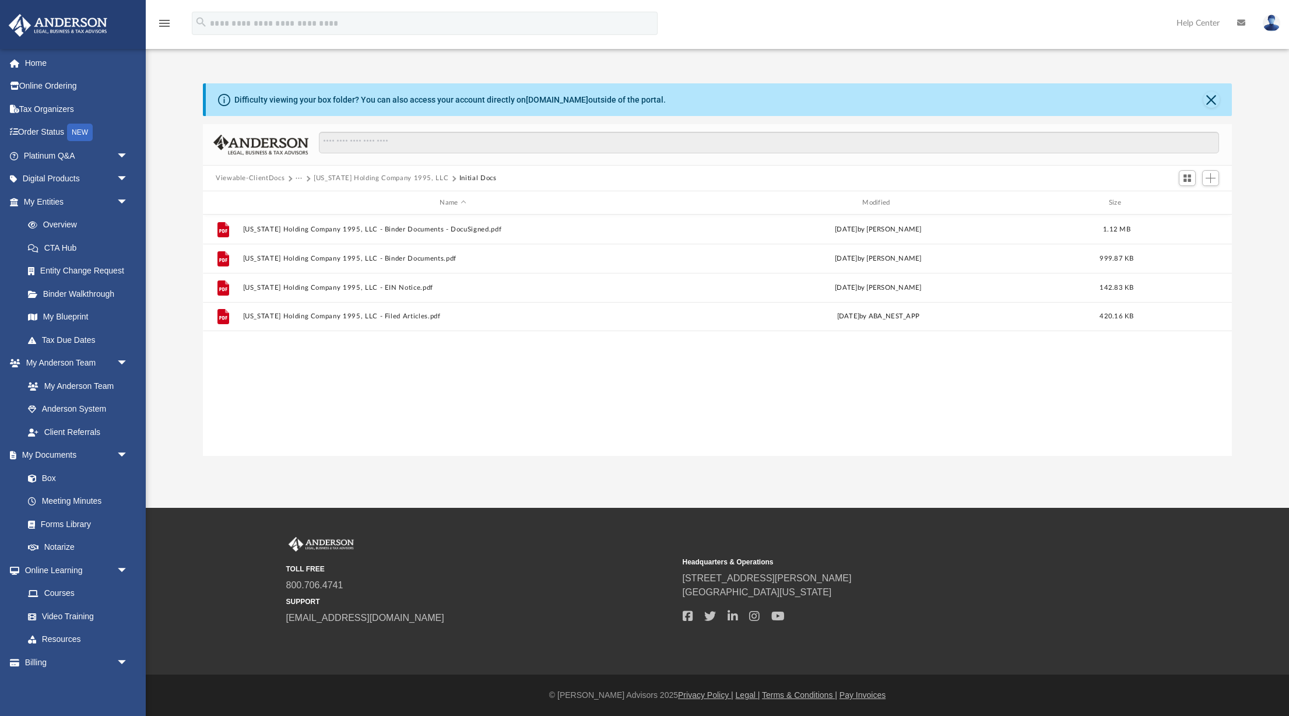
click at [335, 368] on div "File [US_STATE] Holding Company 1995, LLC - Binder Documents - DocuSigned.pdf […" at bounding box center [717, 334] width 1029 height 241
click at [319, 355] on div "File [US_STATE] Holding Company 1995, LLC - Binder Documents - DocuSigned.pdf […" at bounding box center [717, 334] width 1029 height 241
click at [343, 174] on button "[US_STATE] Holding Company 1995, LLC" at bounding box center [381, 178] width 135 height 10
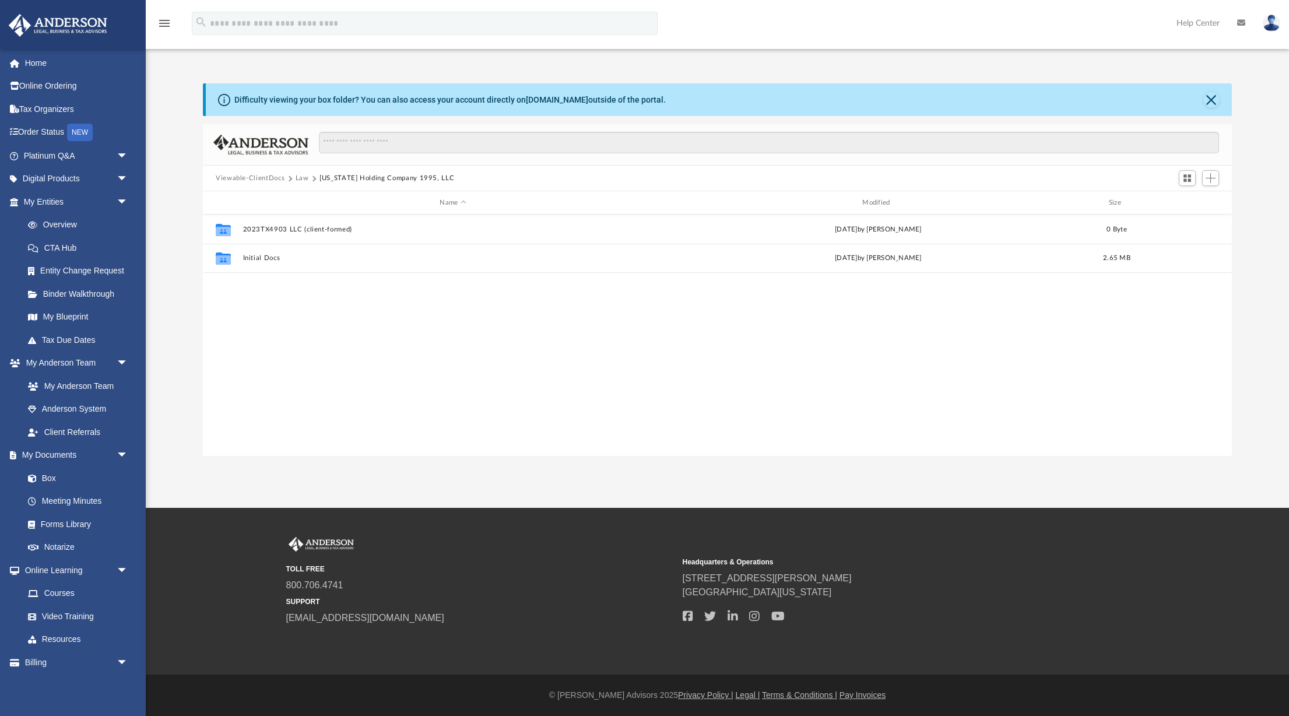
click at [304, 177] on button "Law" at bounding box center [301, 178] width 13 height 10
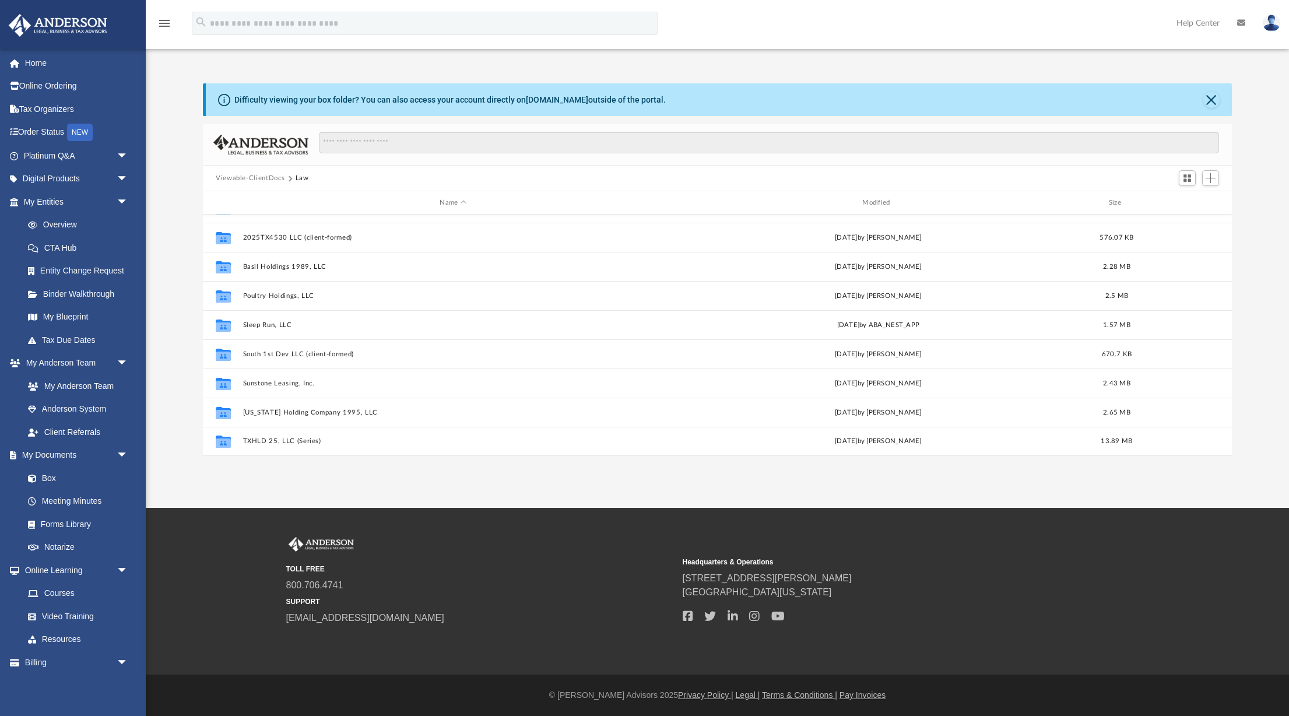
scroll to position [265, 1029]
